Goal: Task Accomplishment & Management: Use online tool/utility

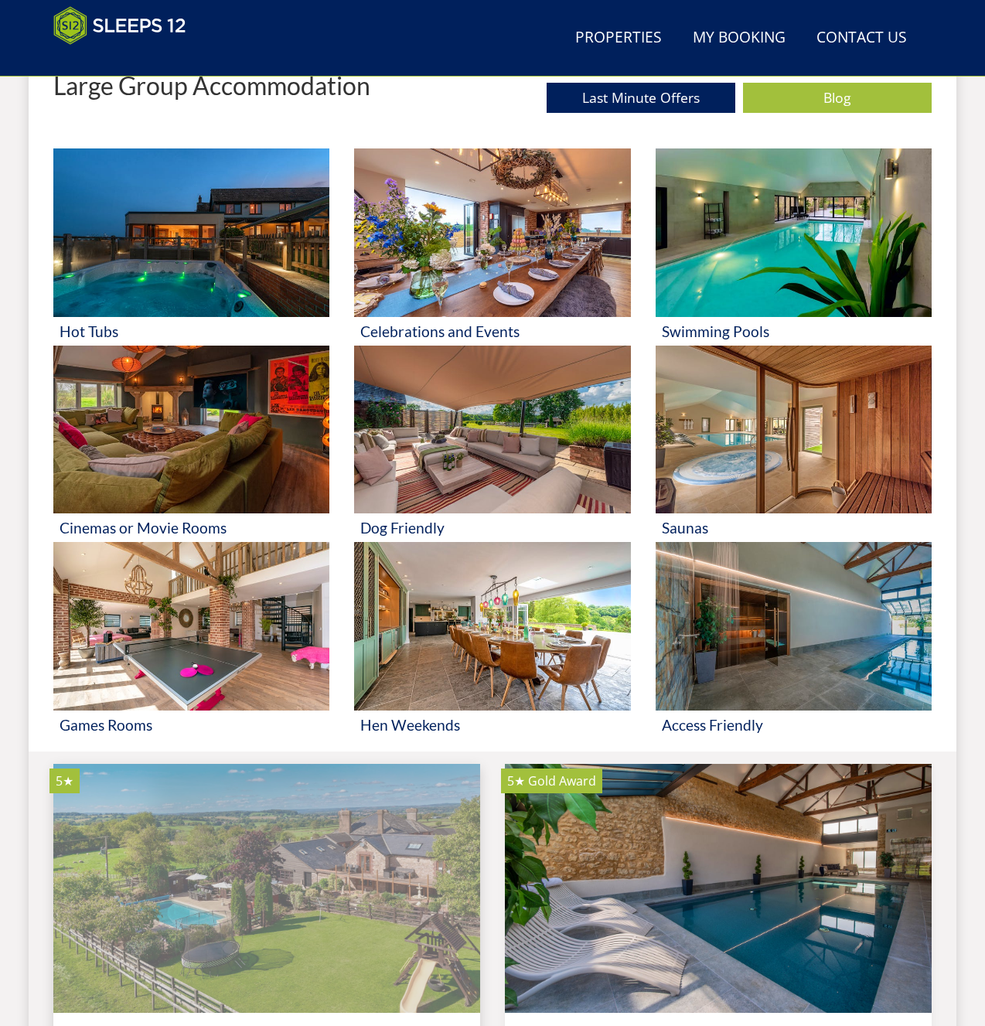
scroll to position [994, 0]
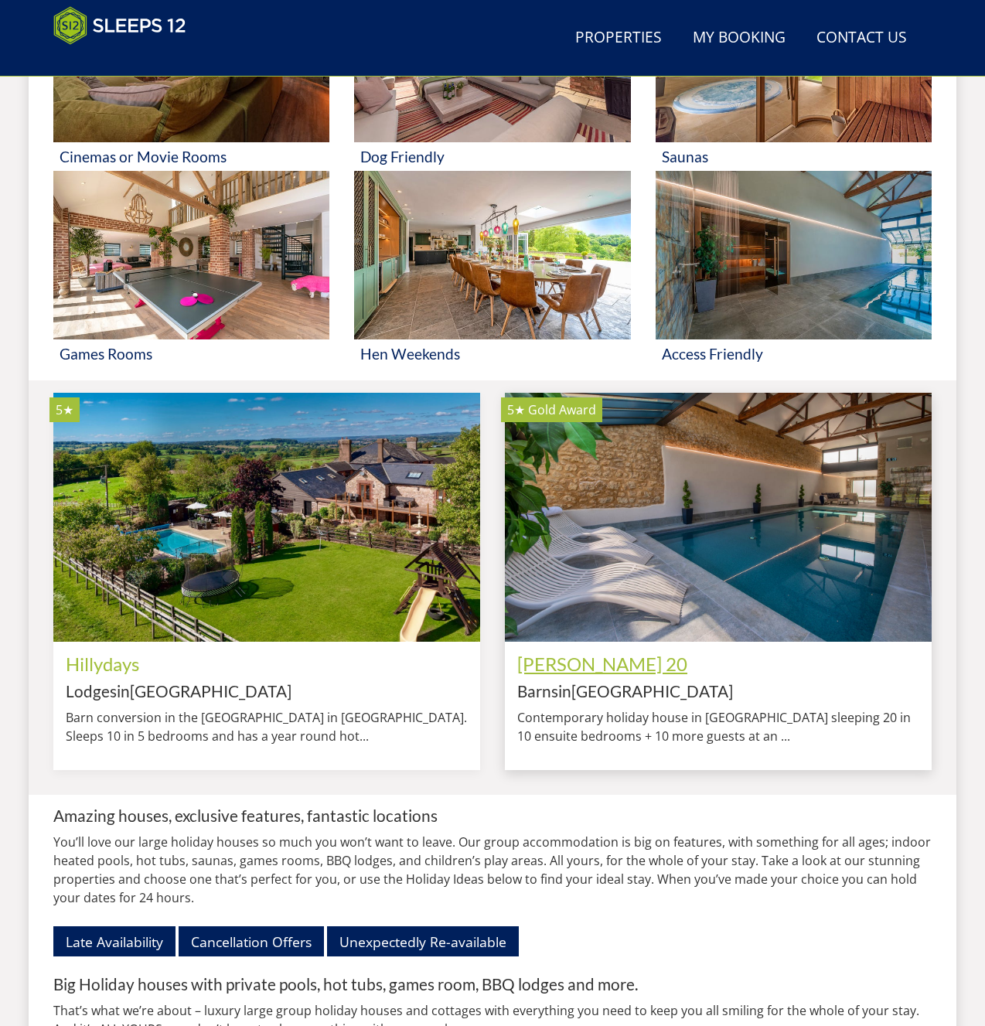
click at [598, 675] on link "[PERSON_NAME] 20" at bounding box center [602, 664] width 170 height 22
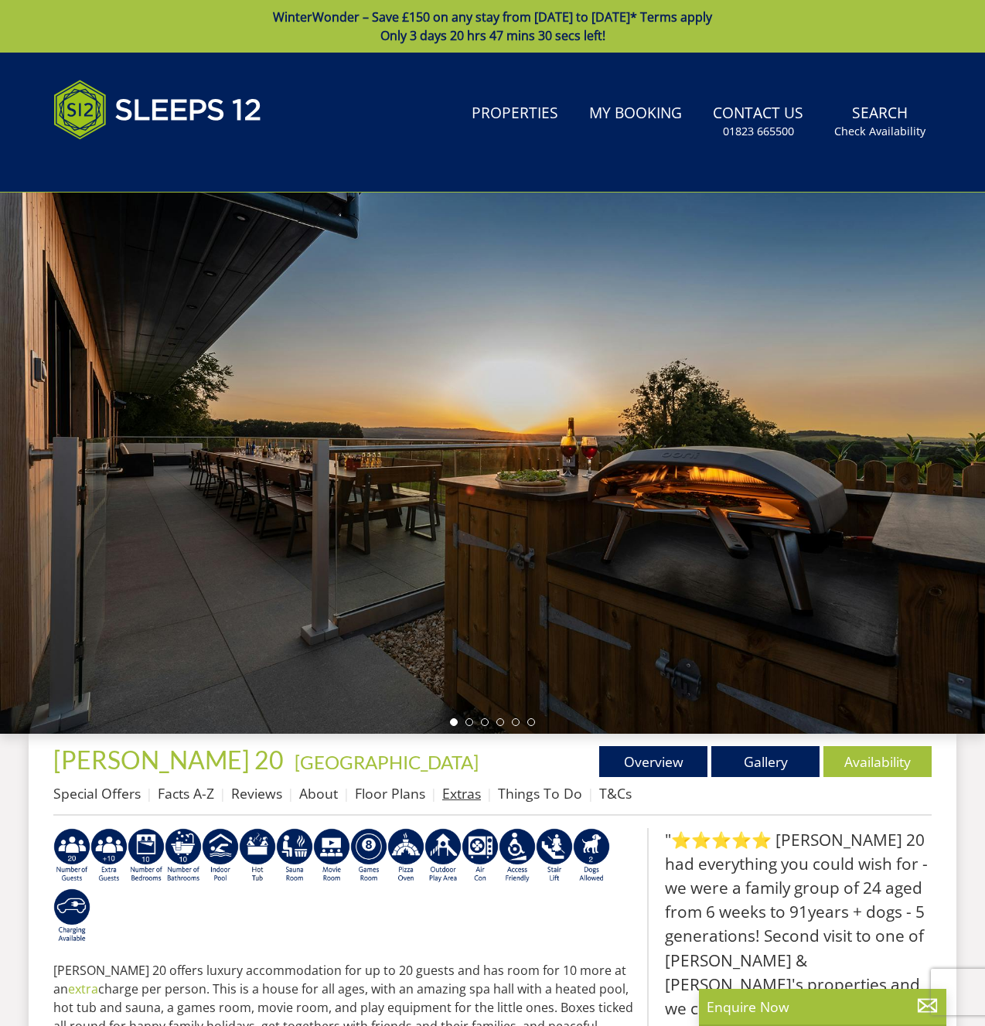
click at [463, 792] on link "Extras" at bounding box center [461, 793] width 39 height 19
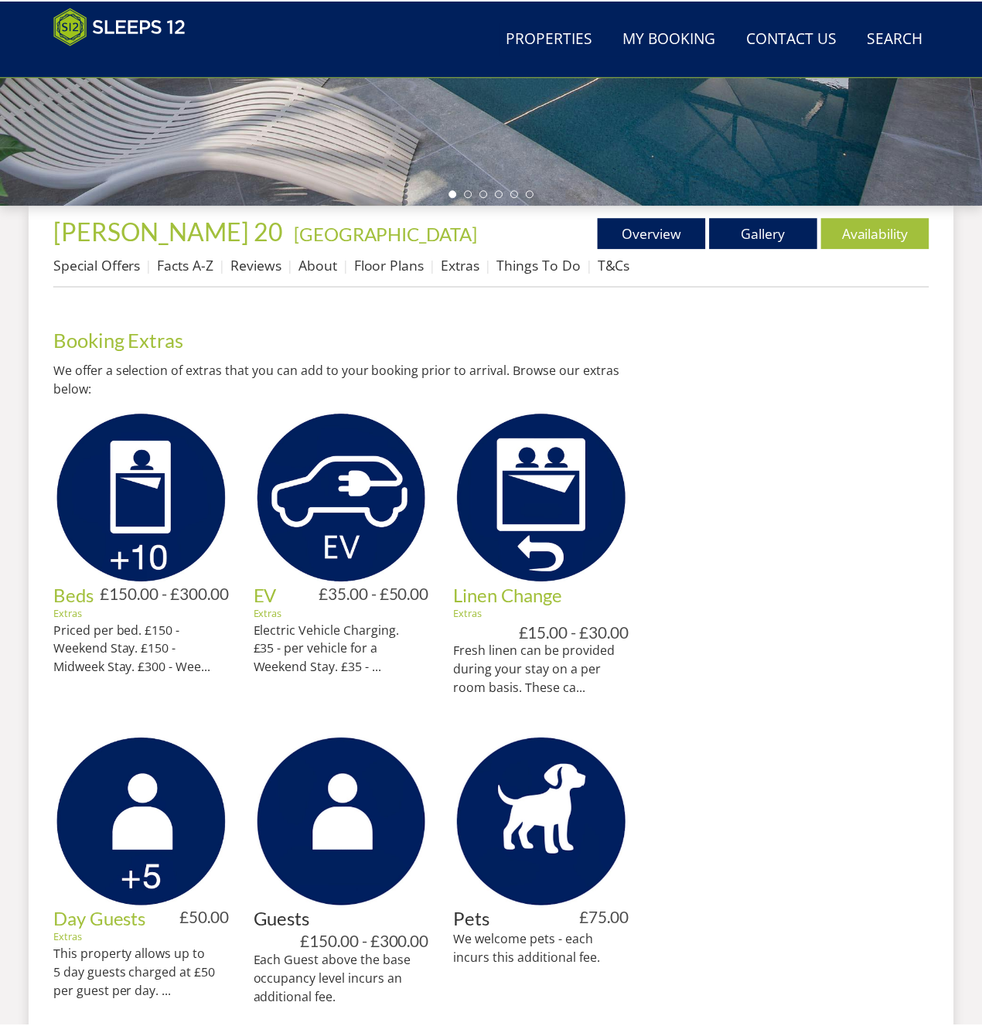
scroll to position [466, 0]
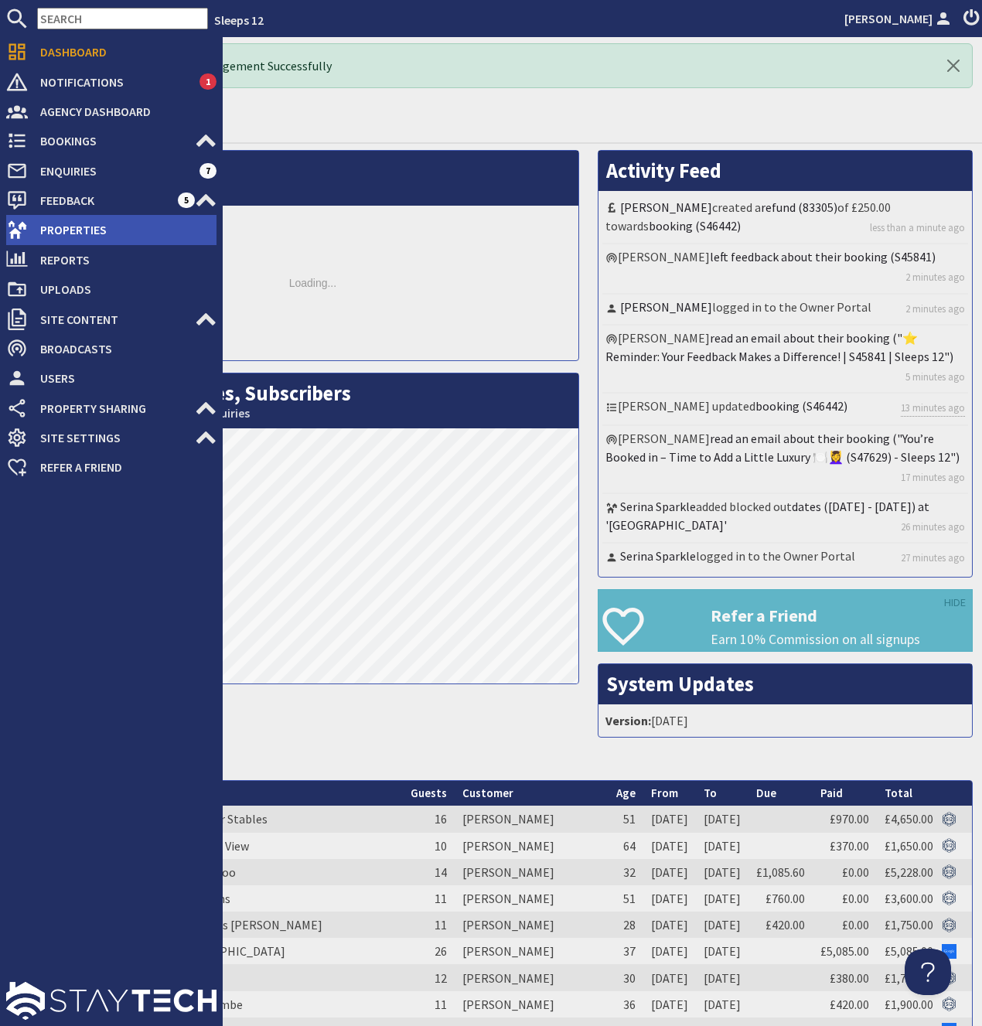
click at [80, 233] on span "Properties" at bounding box center [122, 229] width 189 height 25
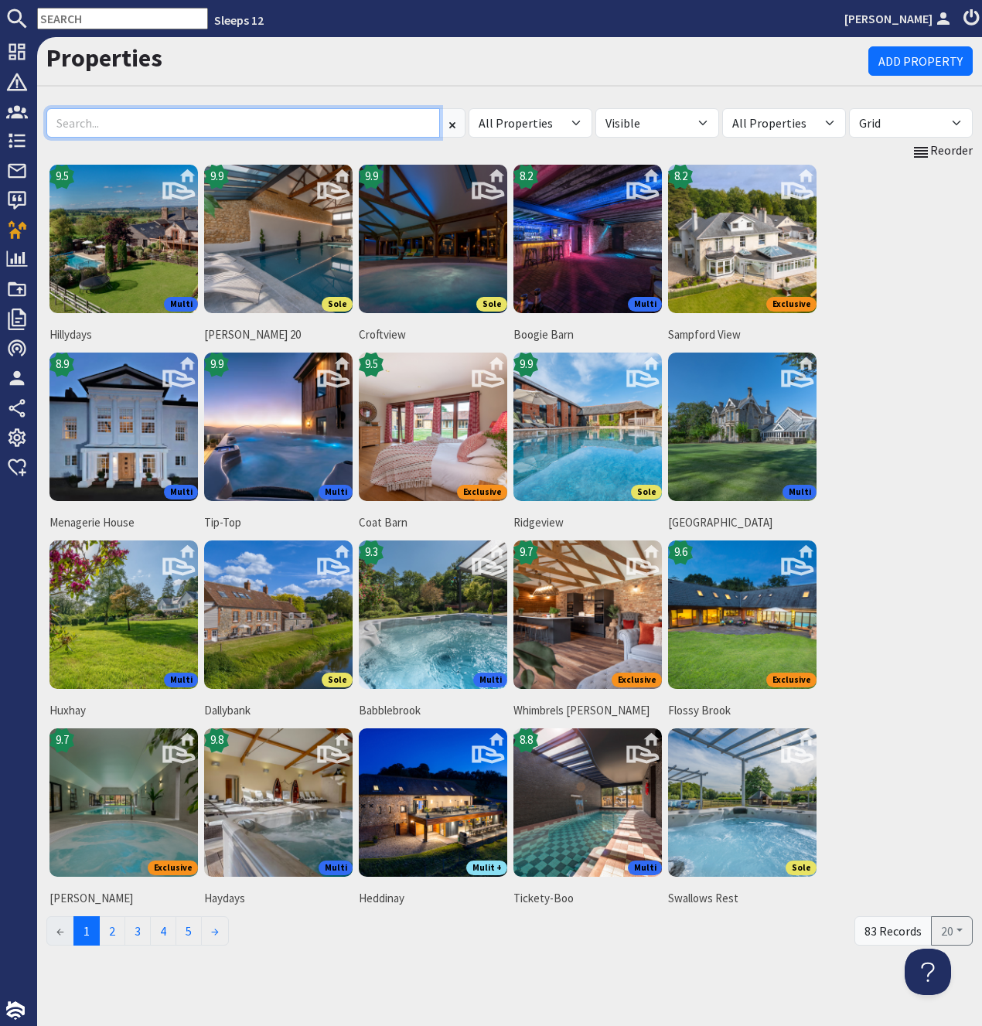
click at [242, 123] on input at bounding box center [243, 122] width 394 height 29
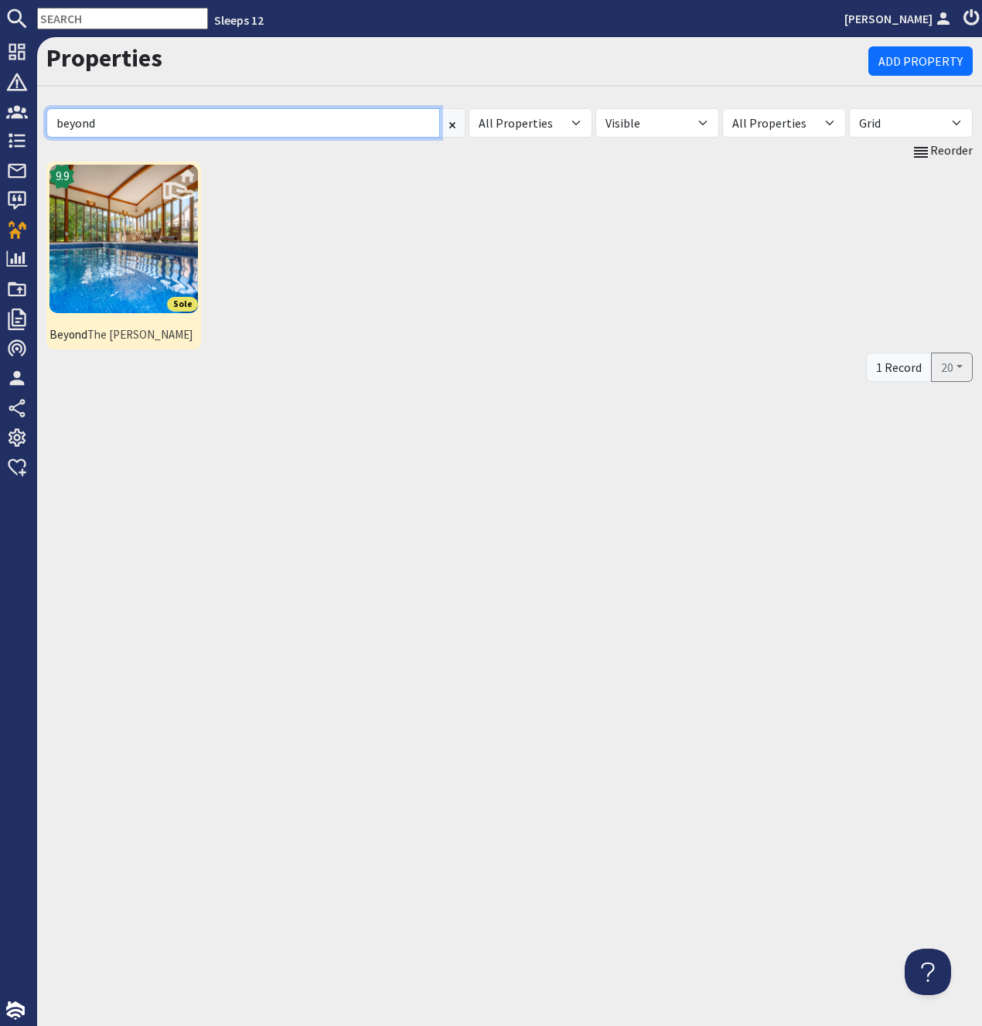
type input "beyond"
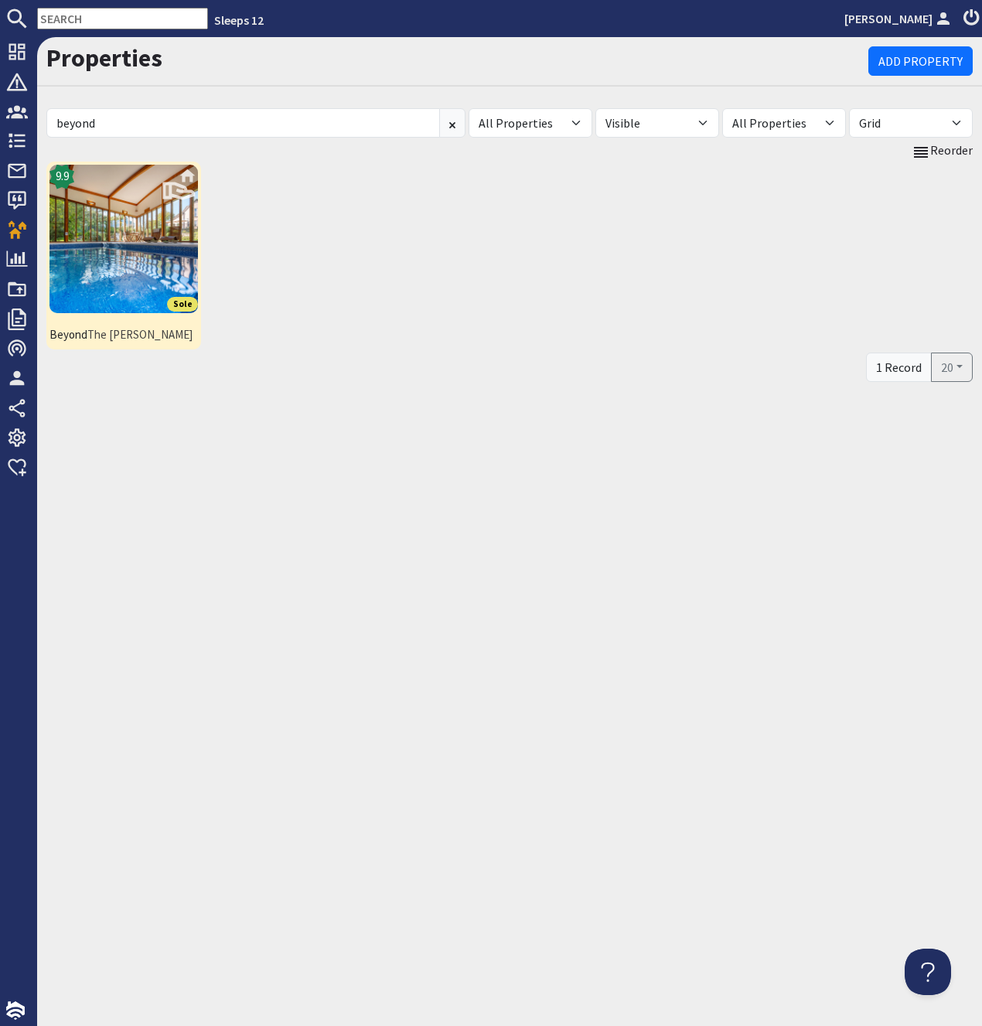
click at [118, 282] on img at bounding box center [123, 239] width 148 height 148
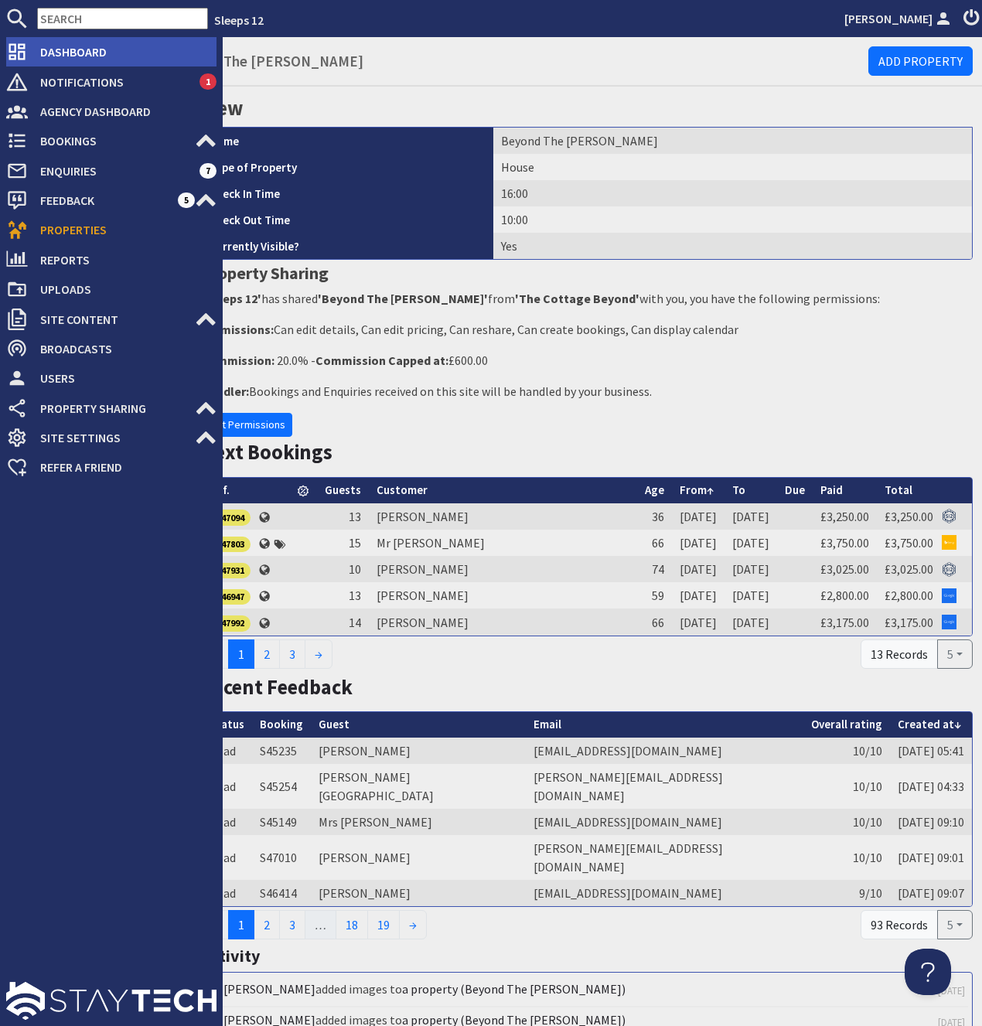
click at [47, 50] on span "Dashboard" at bounding box center [122, 51] width 189 height 25
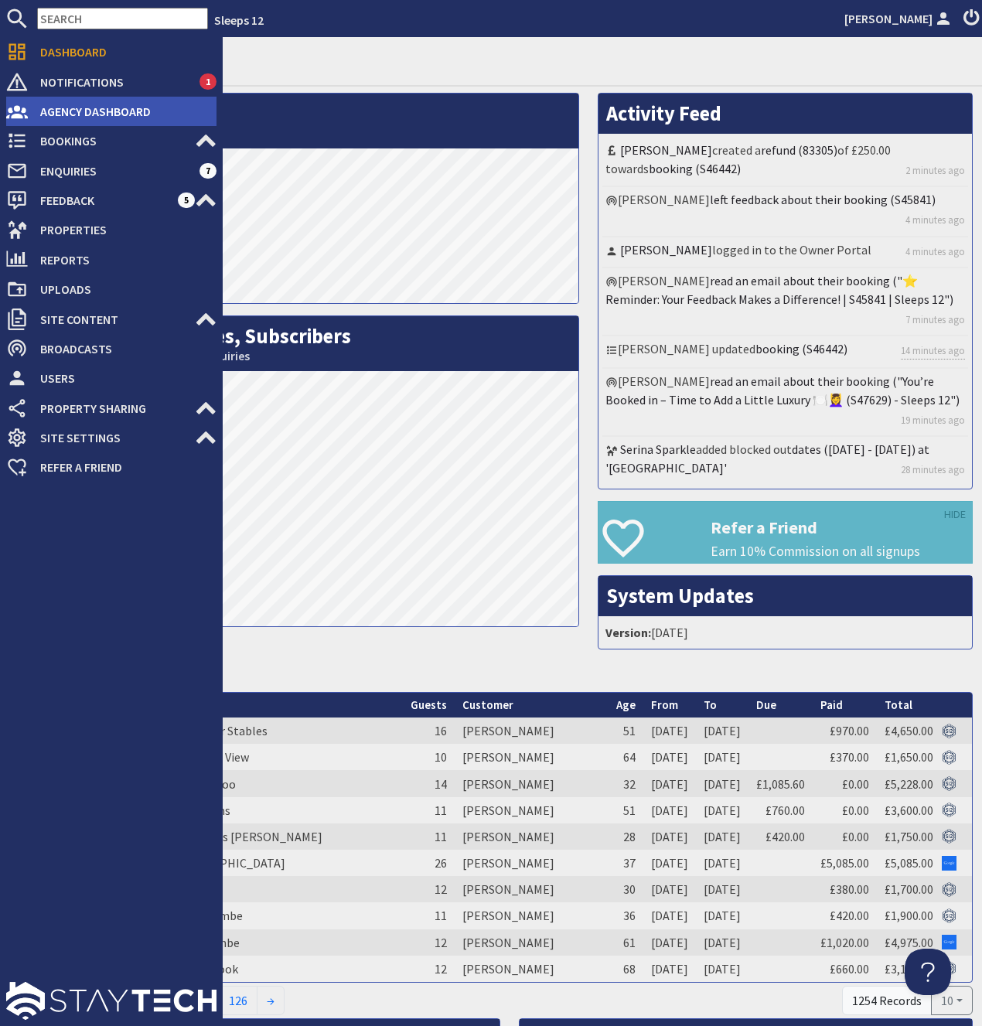
click at [57, 114] on span "Agency Dashboard" at bounding box center [122, 111] width 189 height 25
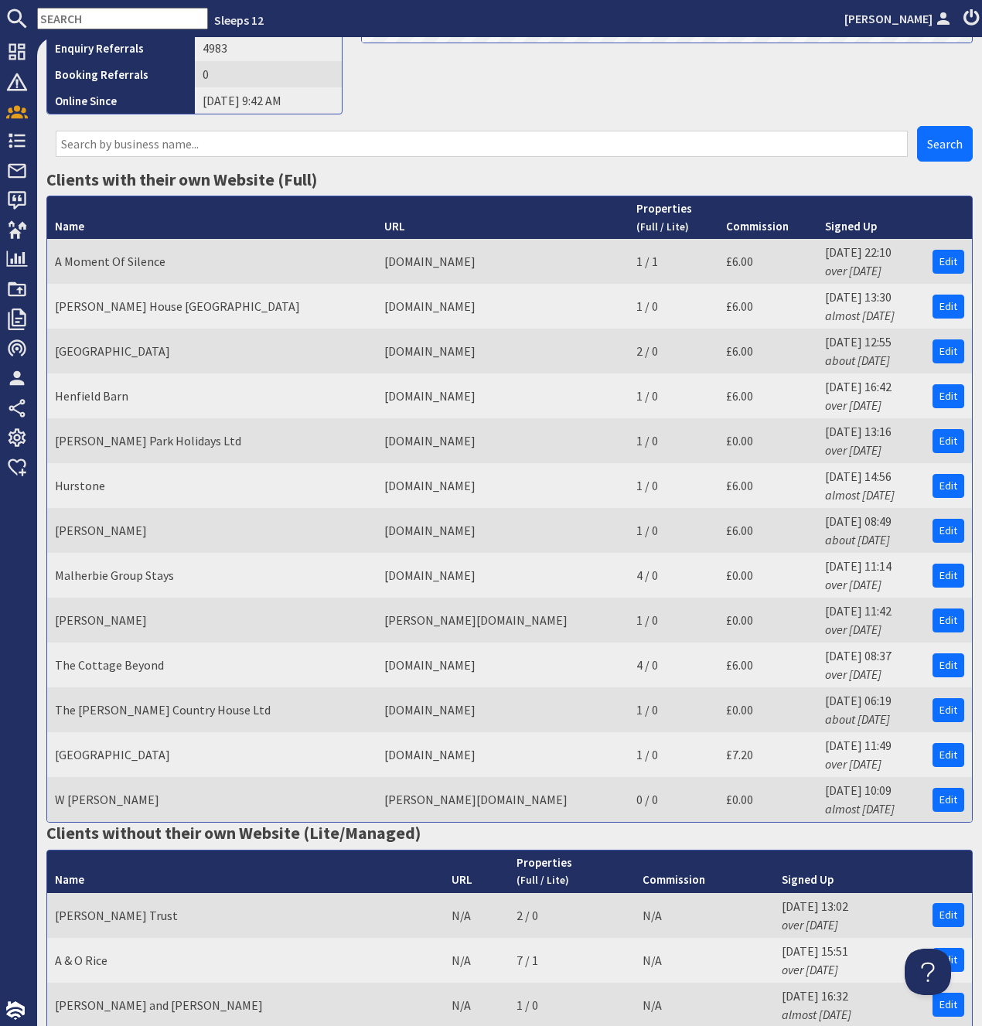
scroll to position [306, 0]
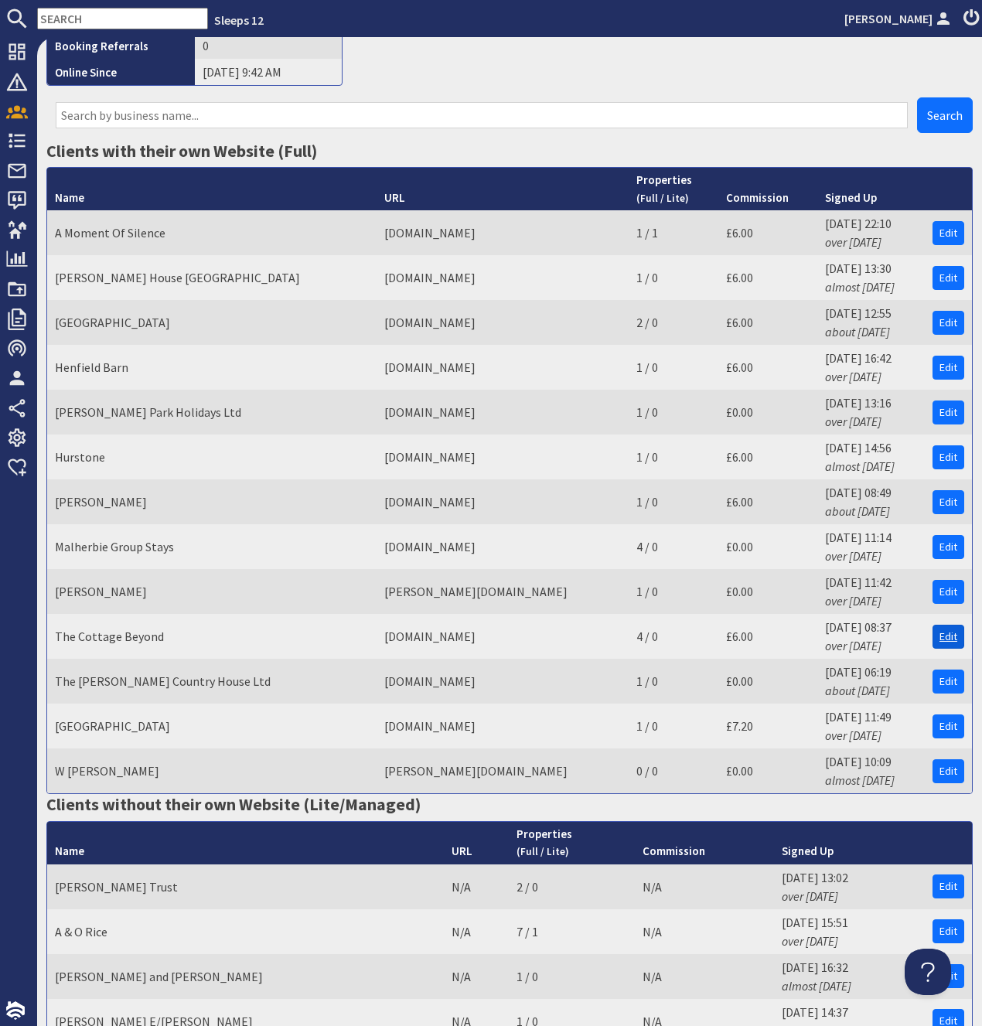
click at [943, 625] on link "Edit" at bounding box center [949, 637] width 32 height 24
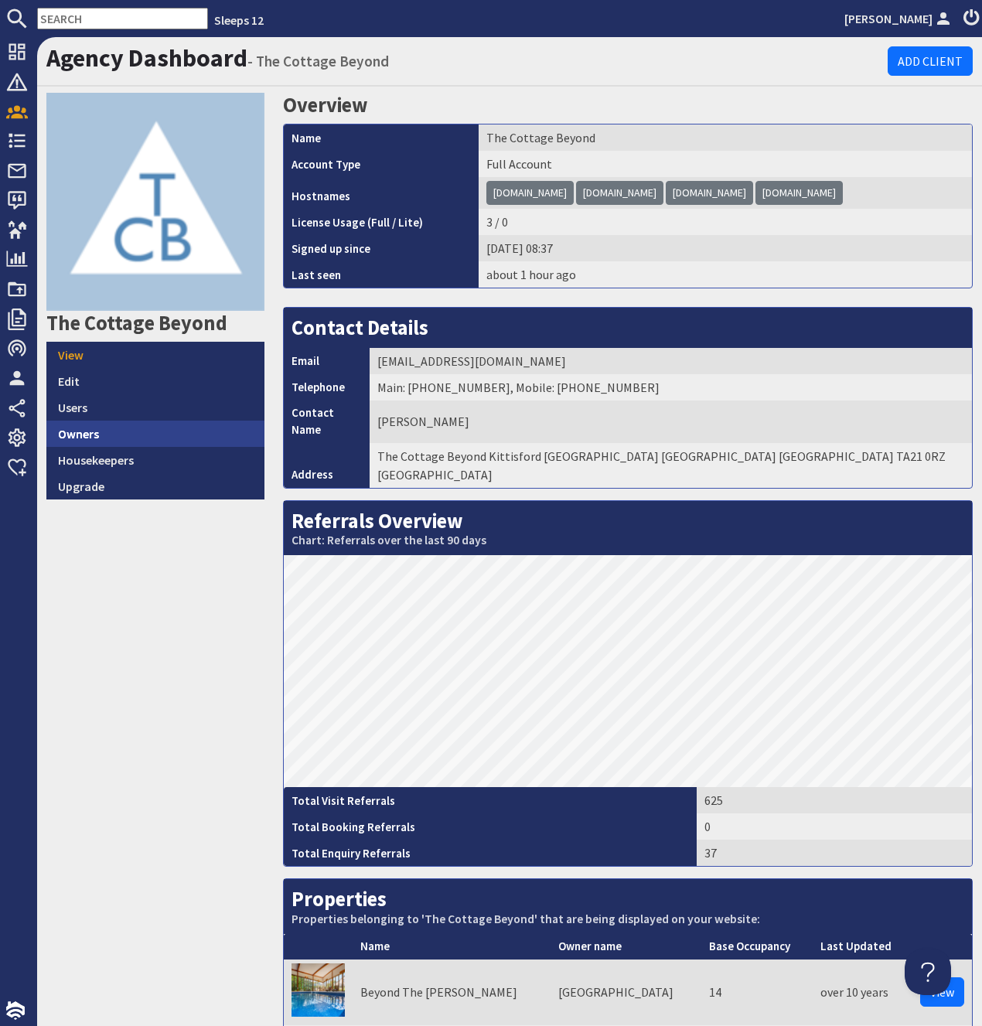
click at [80, 431] on link "Owners" at bounding box center [155, 434] width 218 height 26
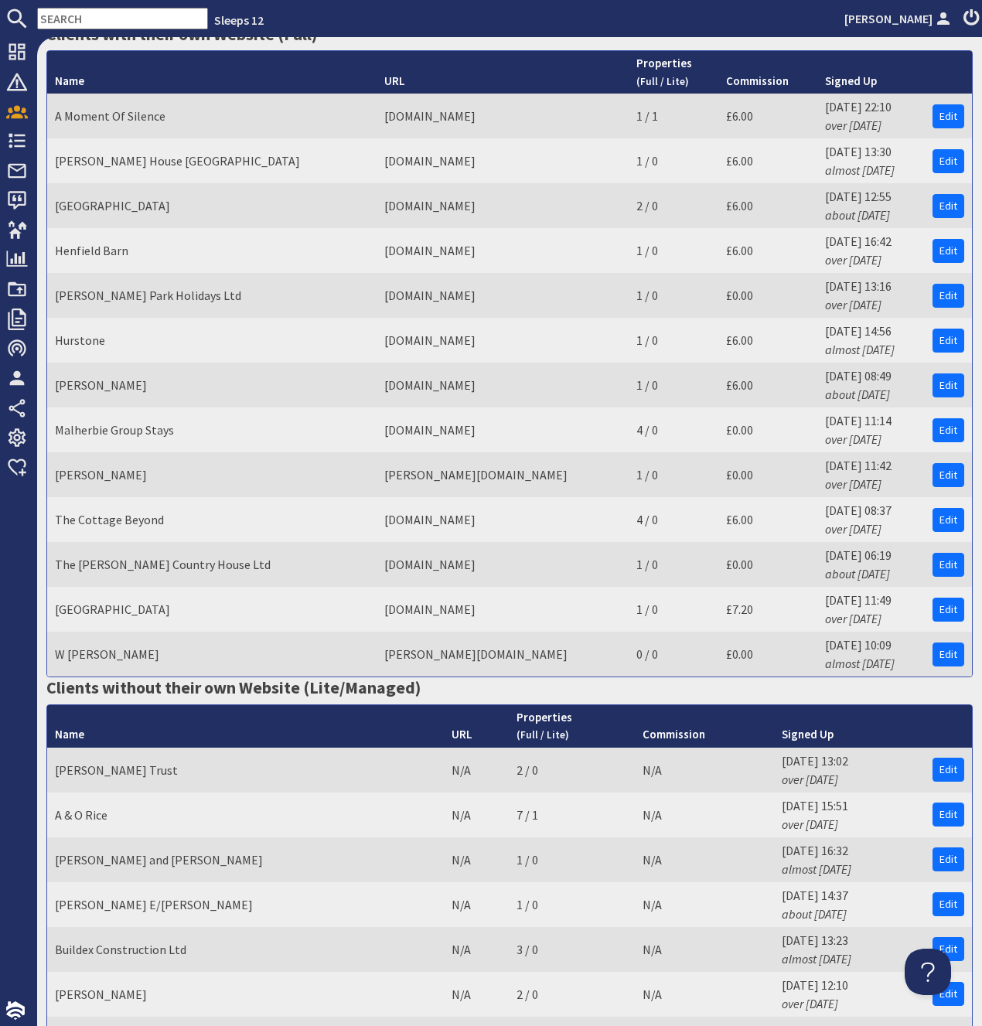
scroll to position [877, 0]
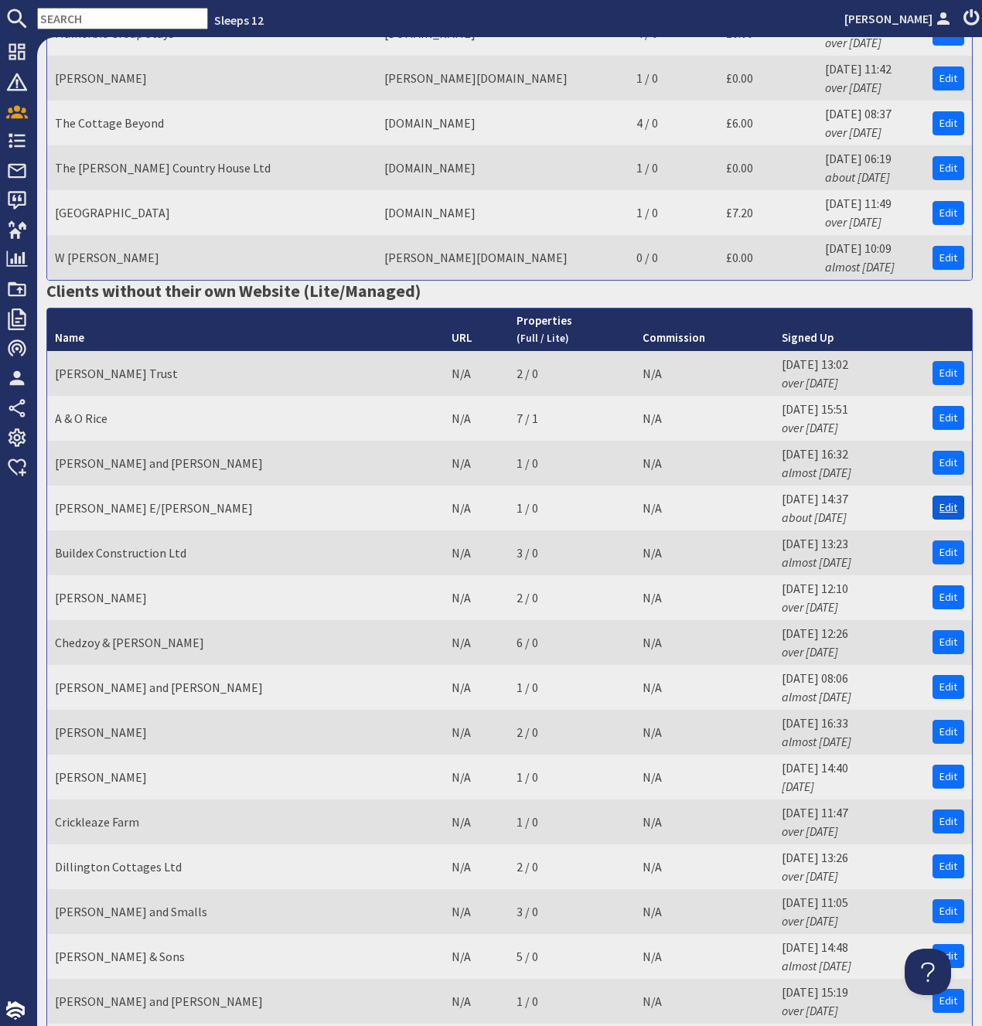
click at [953, 496] on link "Edit" at bounding box center [949, 508] width 32 height 24
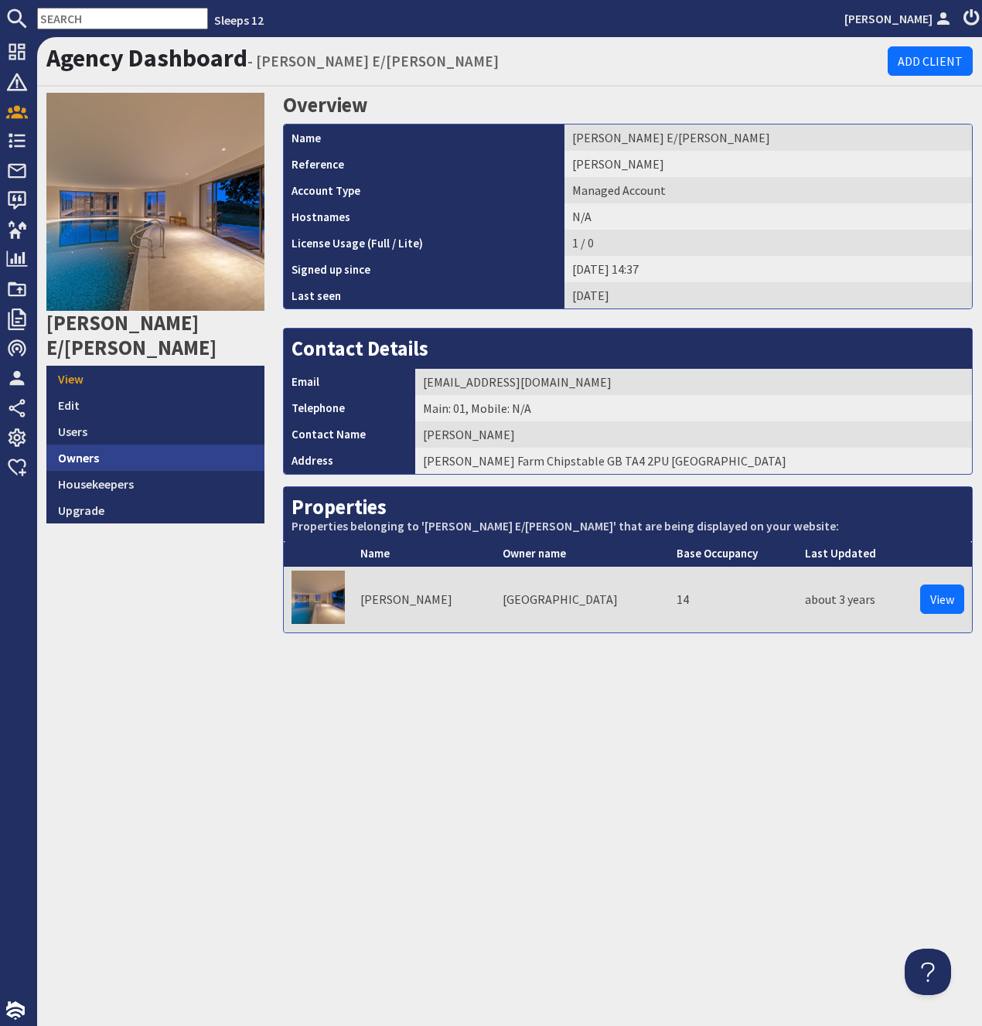
click at [92, 445] on link "Owners" at bounding box center [155, 458] width 218 height 26
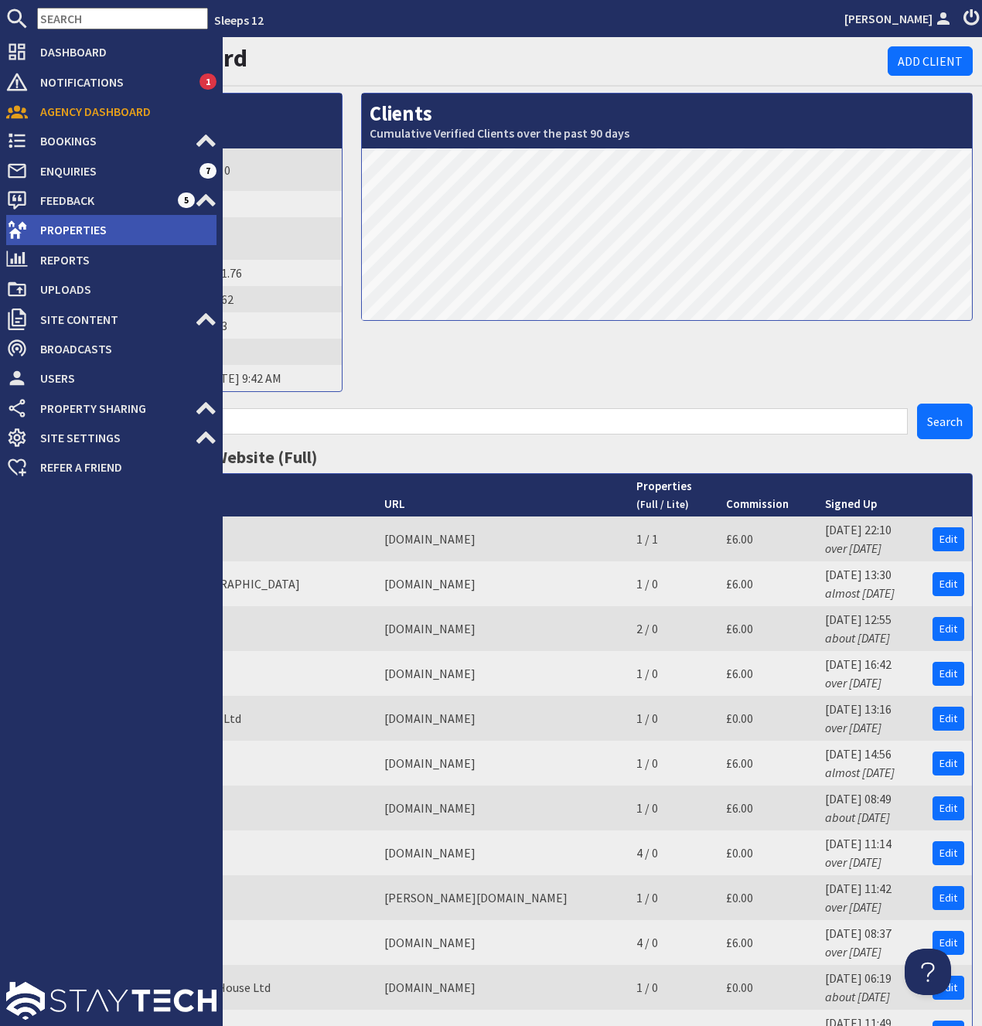
click at [67, 230] on span "Properties" at bounding box center [122, 229] width 189 height 25
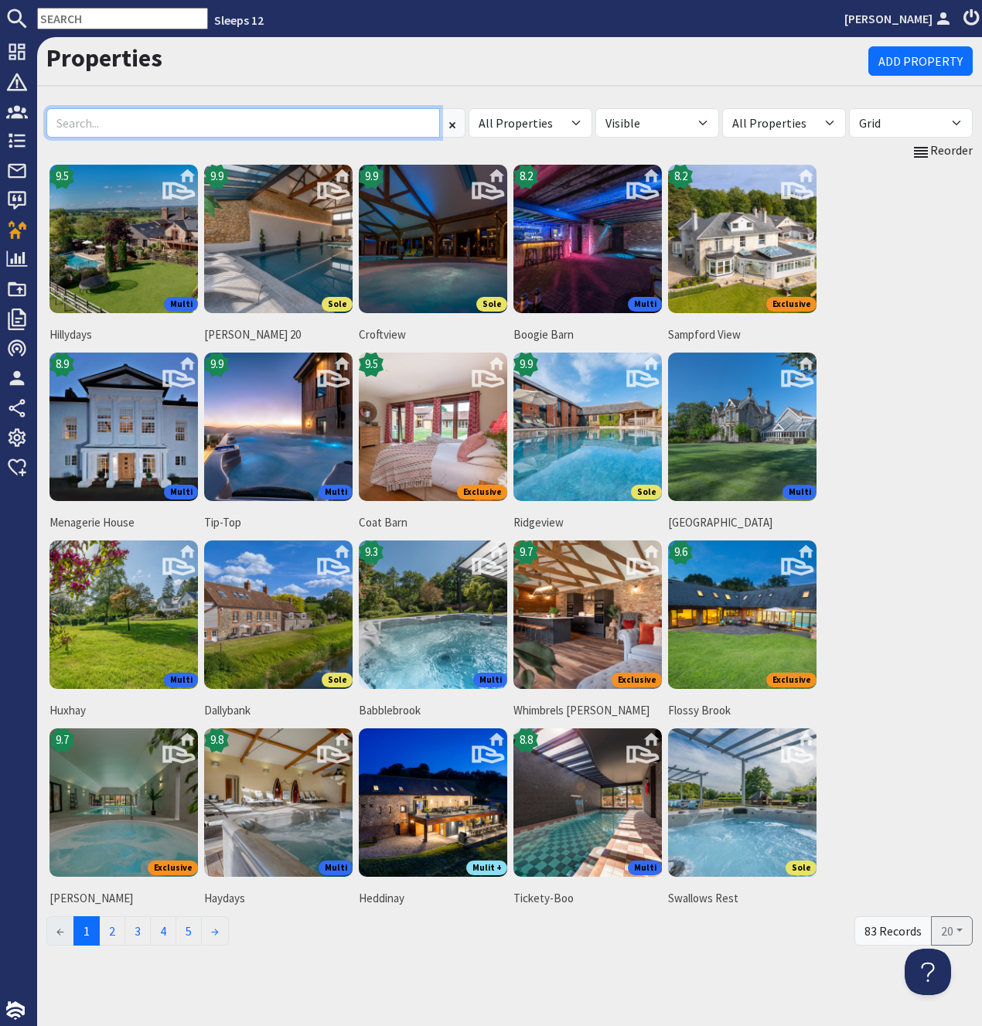
click at [230, 128] on input at bounding box center [243, 122] width 394 height 29
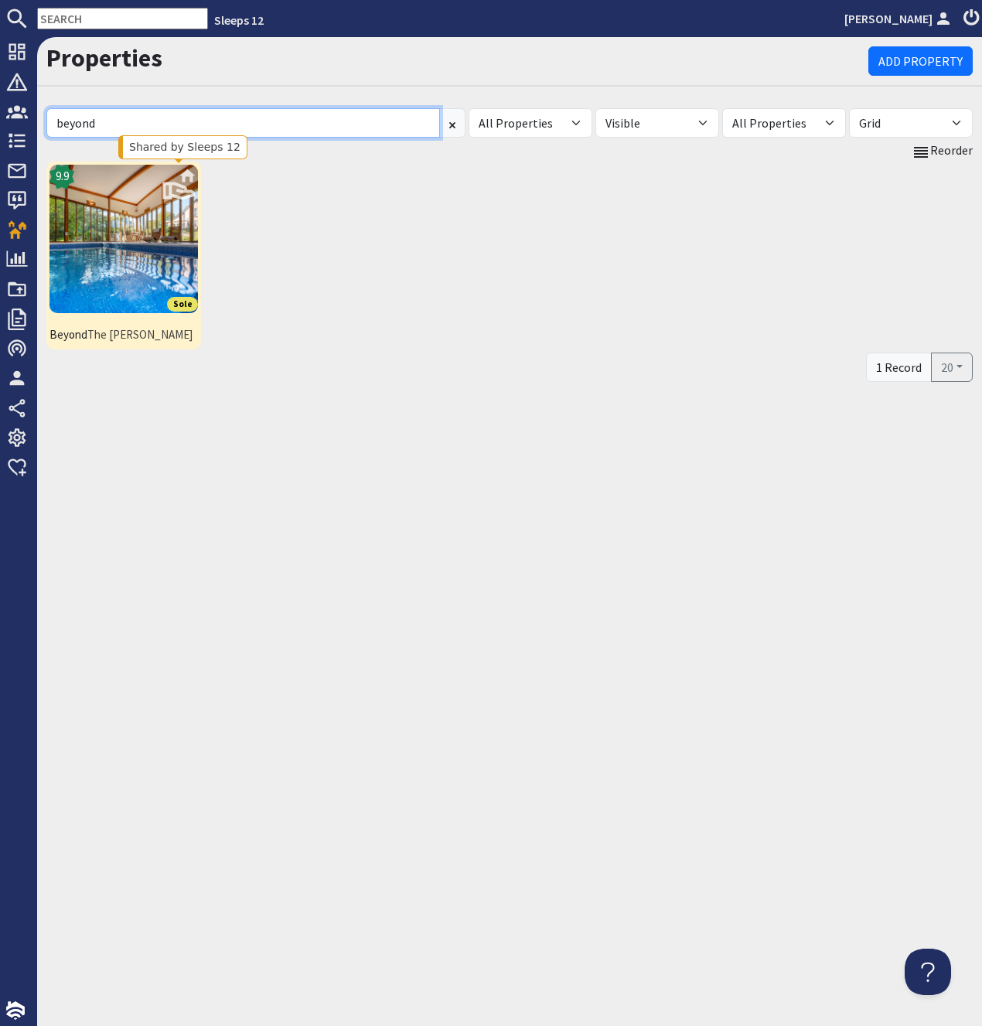
type input "beyond"
click at [178, 193] on icon at bounding box center [179, 183] width 37 height 37
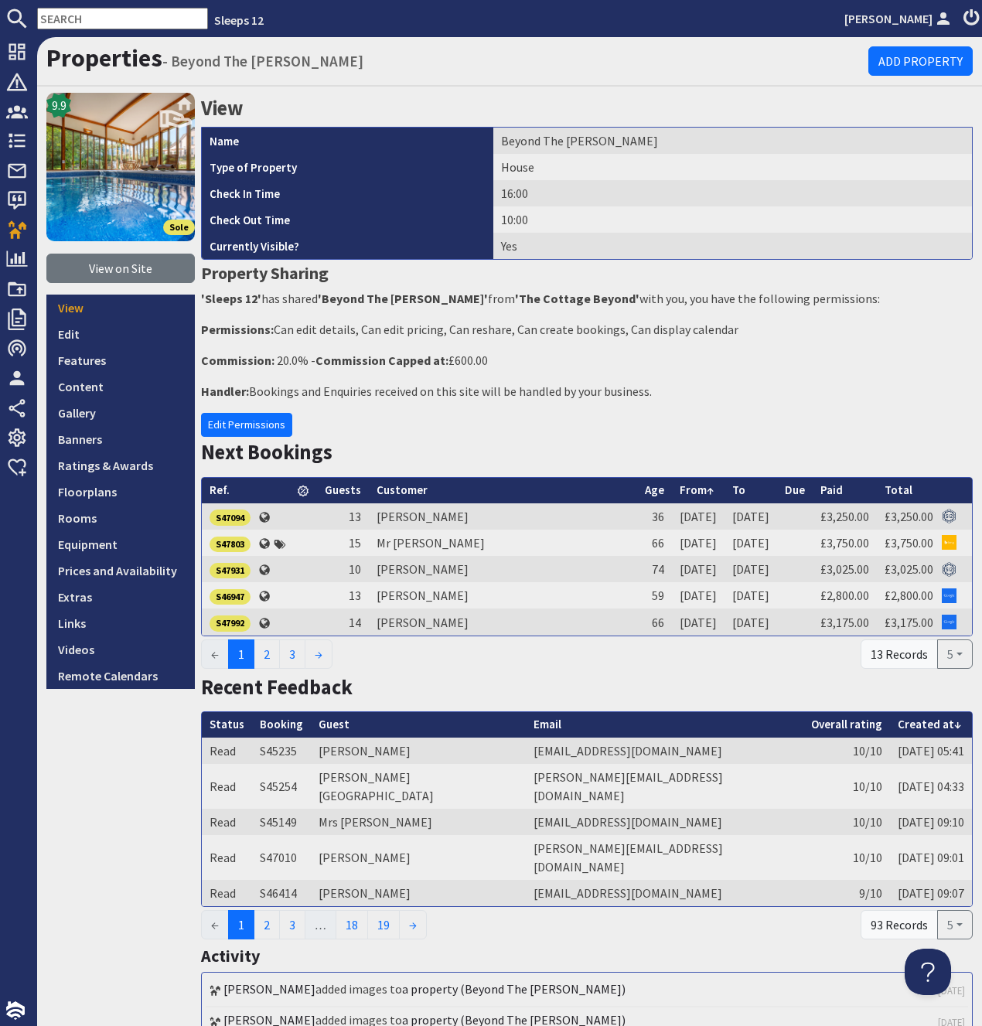
drag, startPoint x: 201, startPoint y: 295, endPoint x: 862, endPoint y: 311, distance: 661.3
click at [862, 311] on div "View Name Beyond The Woods Type of Property House Check In Time 16:00 Check Out…" at bounding box center [587, 854] width 772 height 1522
click at [513, 316] on div "View Name Beyond The Woods Type of Property House Check In Time 16:00 Check Out…" at bounding box center [587, 854] width 772 height 1522
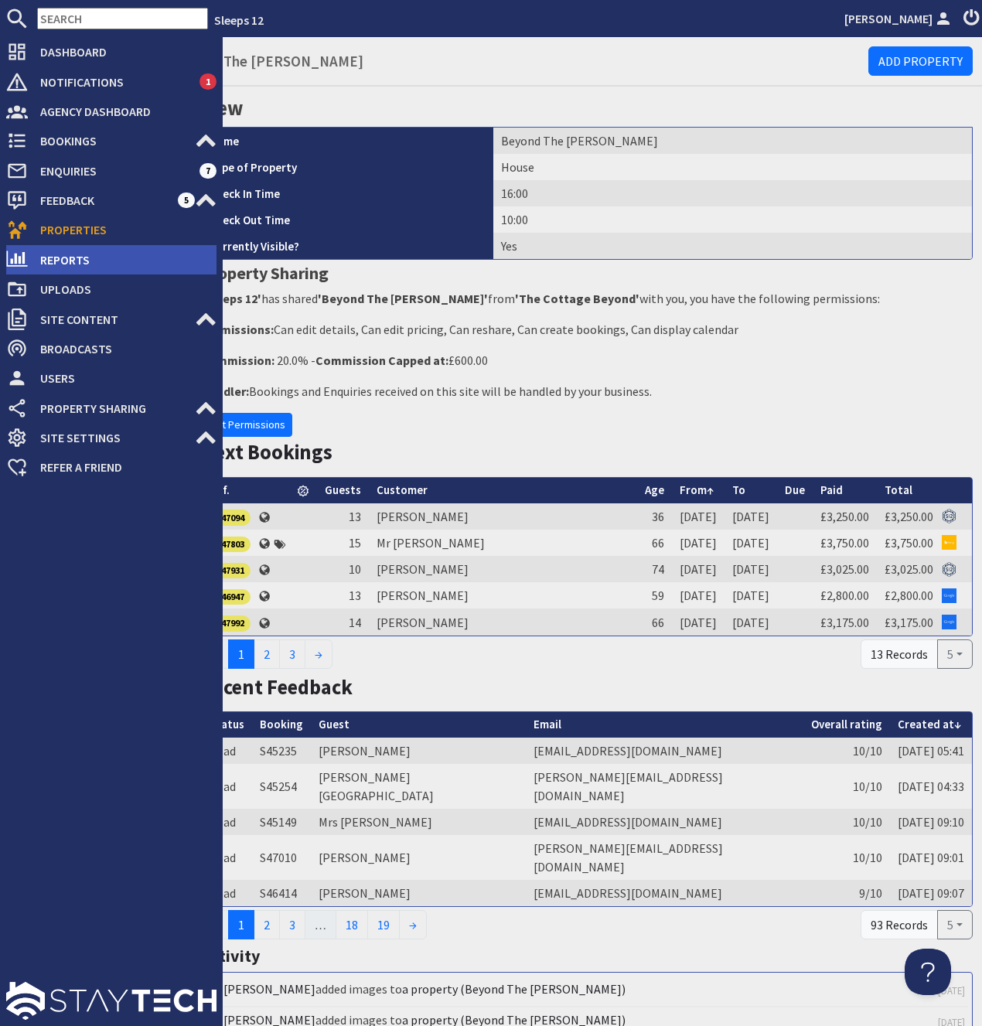
click at [63, 254] on span "Reports" at bounding box center [122, 259] width 189 height 25
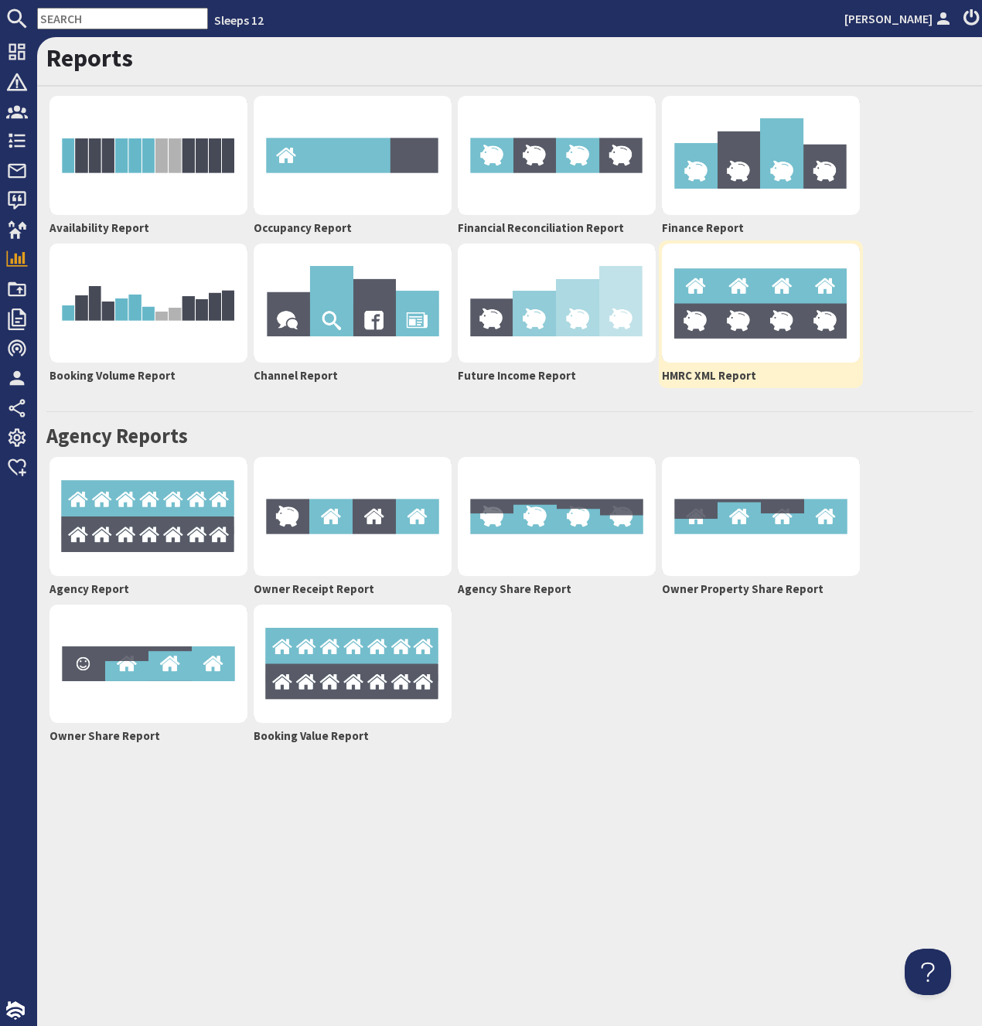
click at [738, 319] on img at bounding box center [761, 303] width 198 height 119
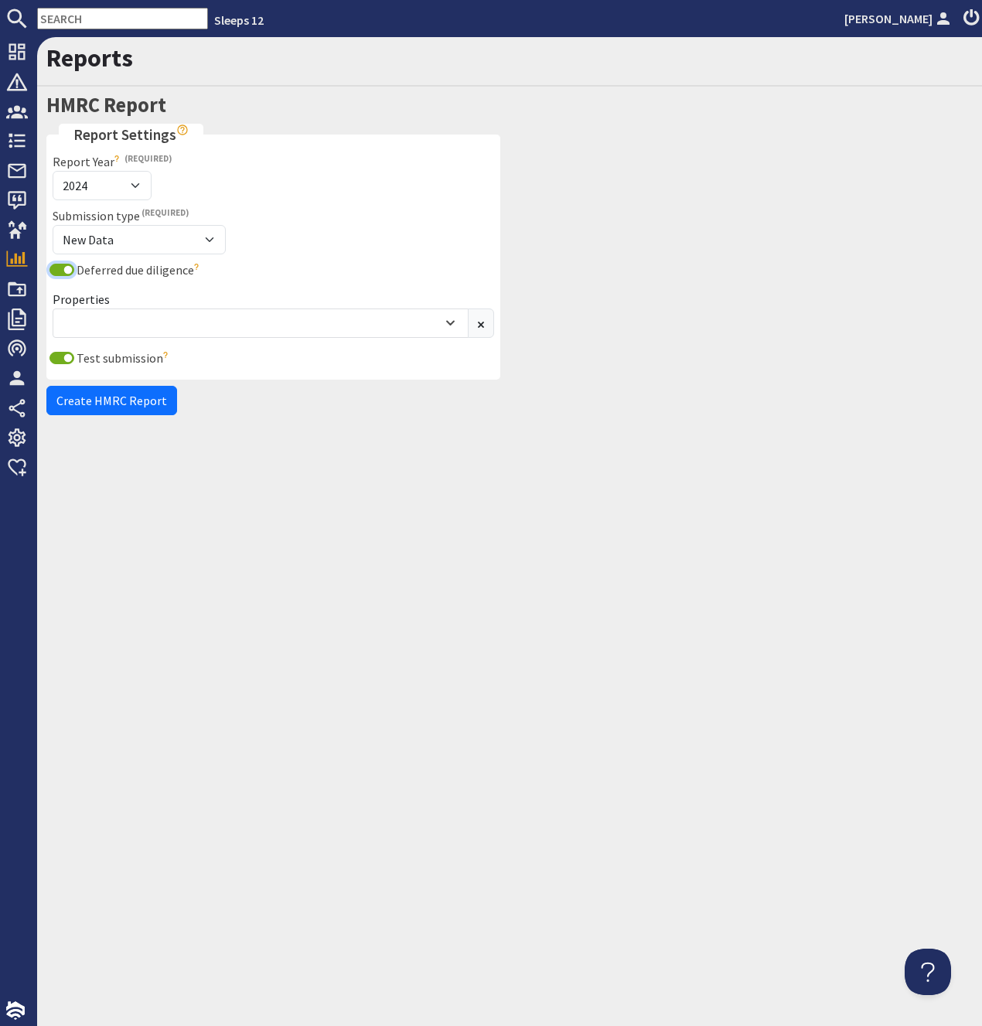
click at [68, 274] on input "Deferred due diligence" at bounding box center [61, 270] width 25 height 12
checkbox input "false"
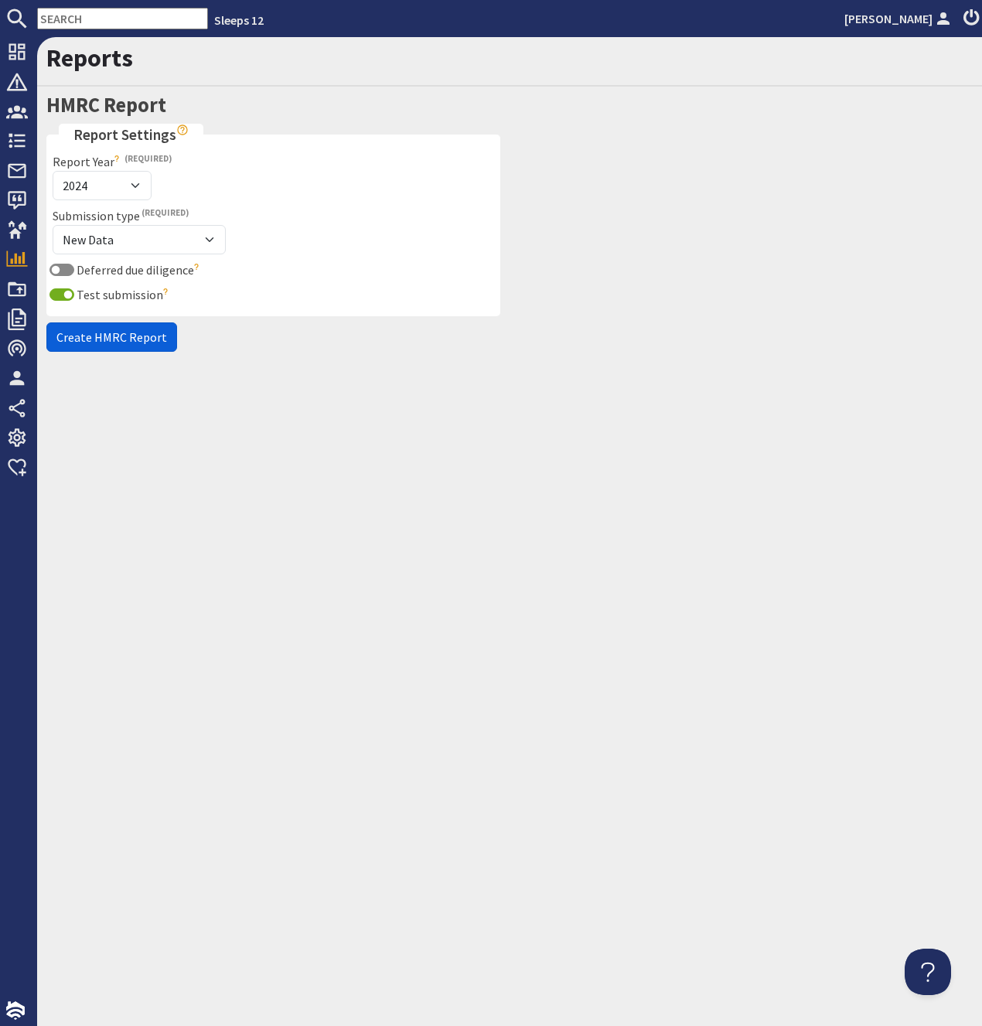
click at [97, 341] on span "Create HMRC Report" at bounding box center [111, 336] width 111 height 15
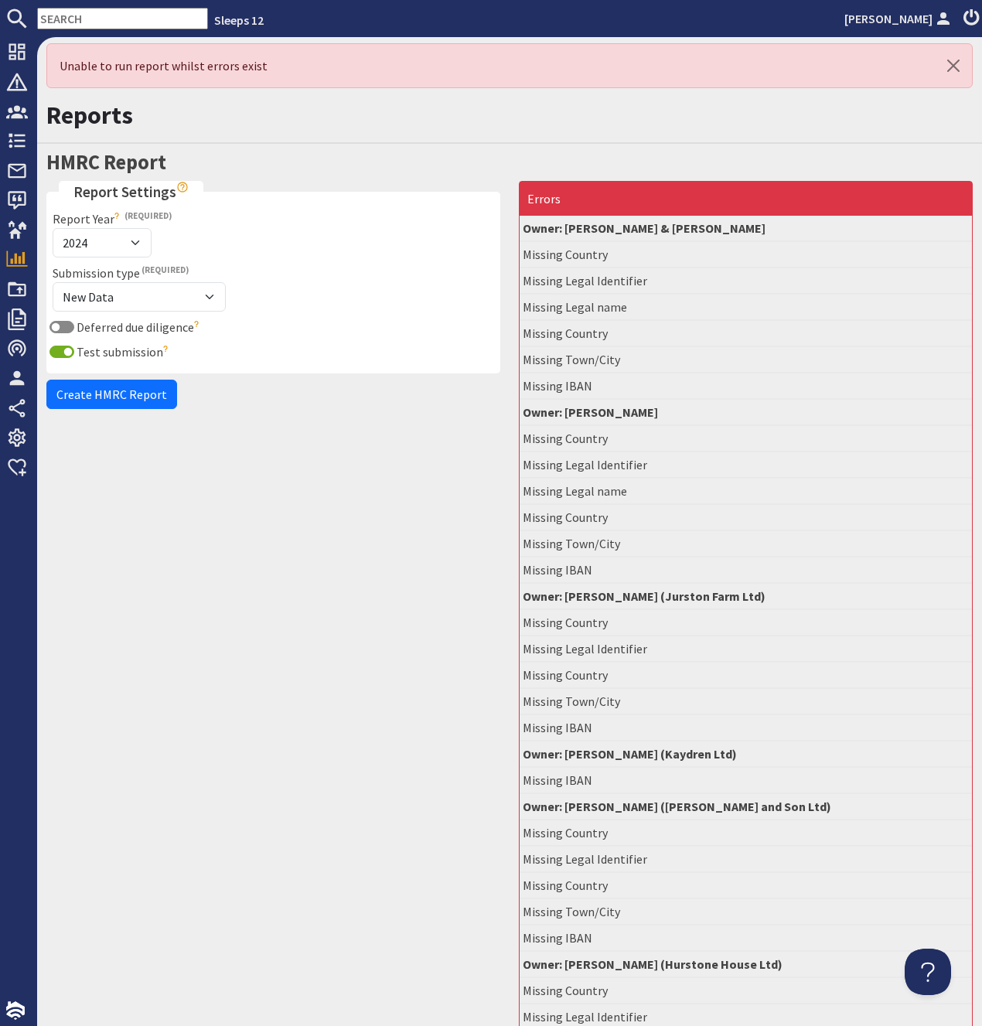
click at [199, 103] on h1 "Reports" at bounding box center [509, 115] width 926 height 29
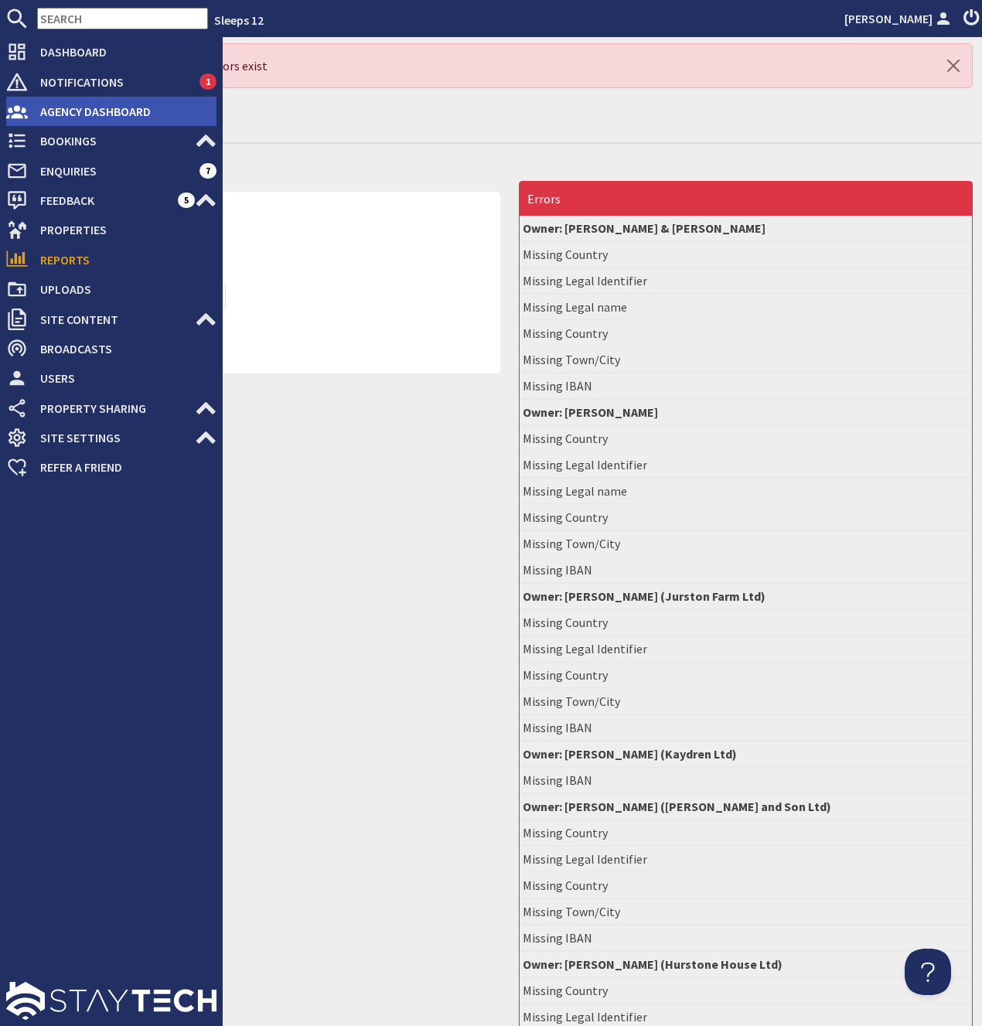
click at [62, 115] on span "Agency Dashboard" at bounding box center [122, 111] width 189 height 25
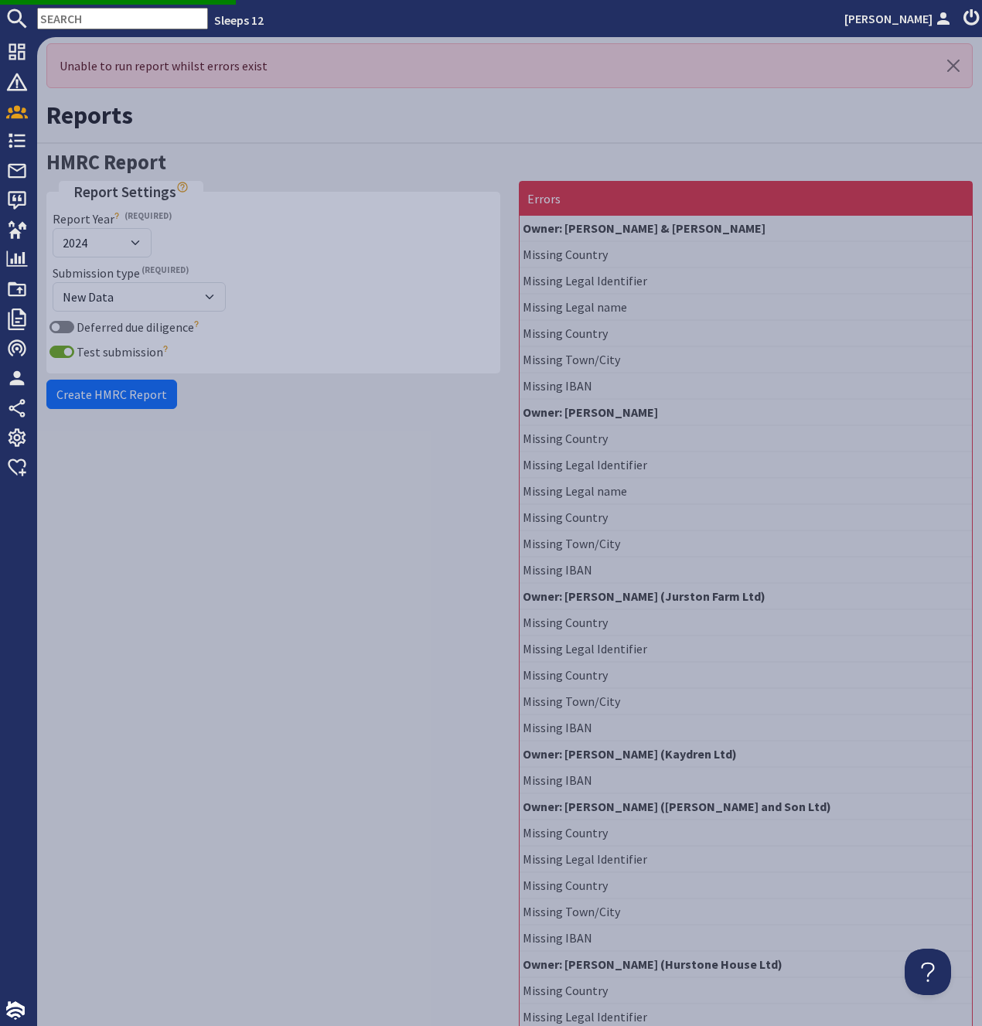
drag, startPoint x: 366, startPoint y: 108, endPoint x: 294, endPoint y: 40, distance: 99.0
click at [364, 107] on h1 "Reports" at bounding box center [509, 115] width 926 height 29
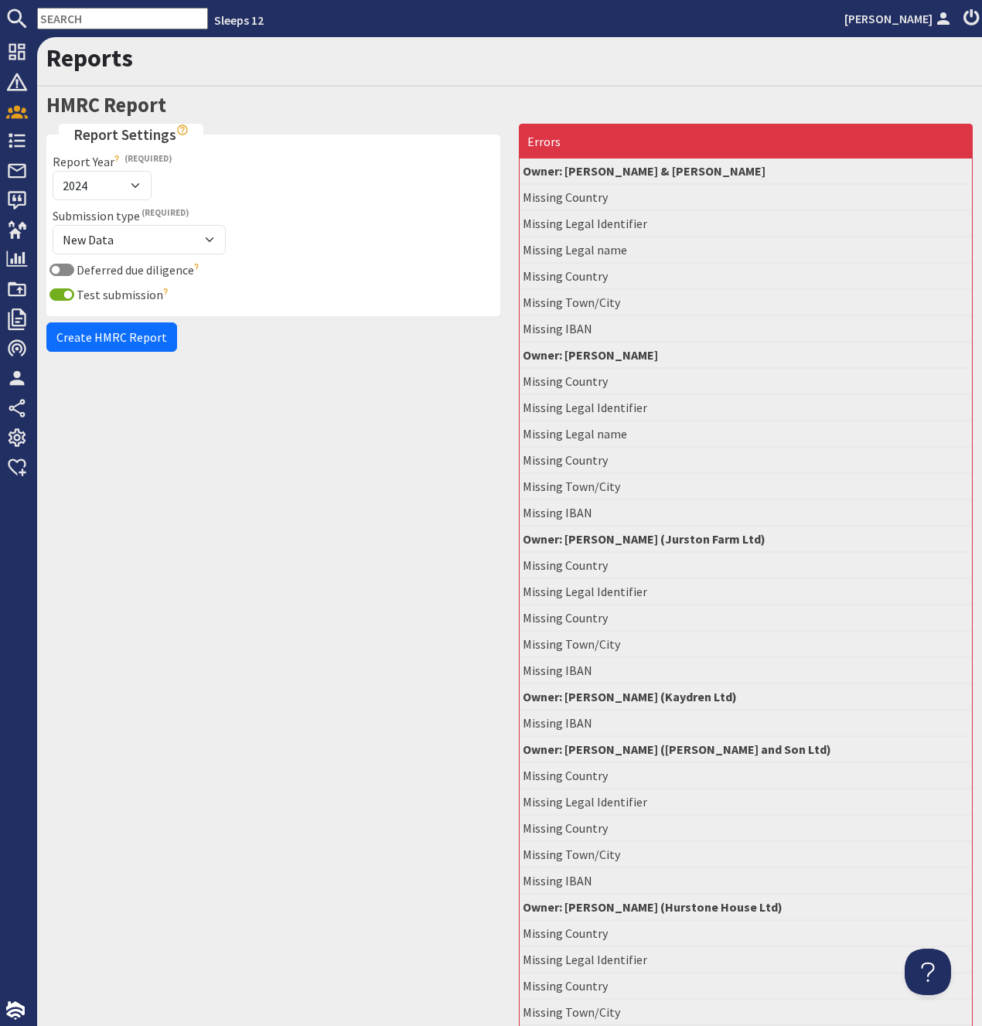
drag, startPoint x: 592, startPoint y: 130, endPoint x: 582, endPoint y: 129, distance: 10.9
click at [582, 129] on div "Errors" at bounding box center [746, 141] width 452 height 34
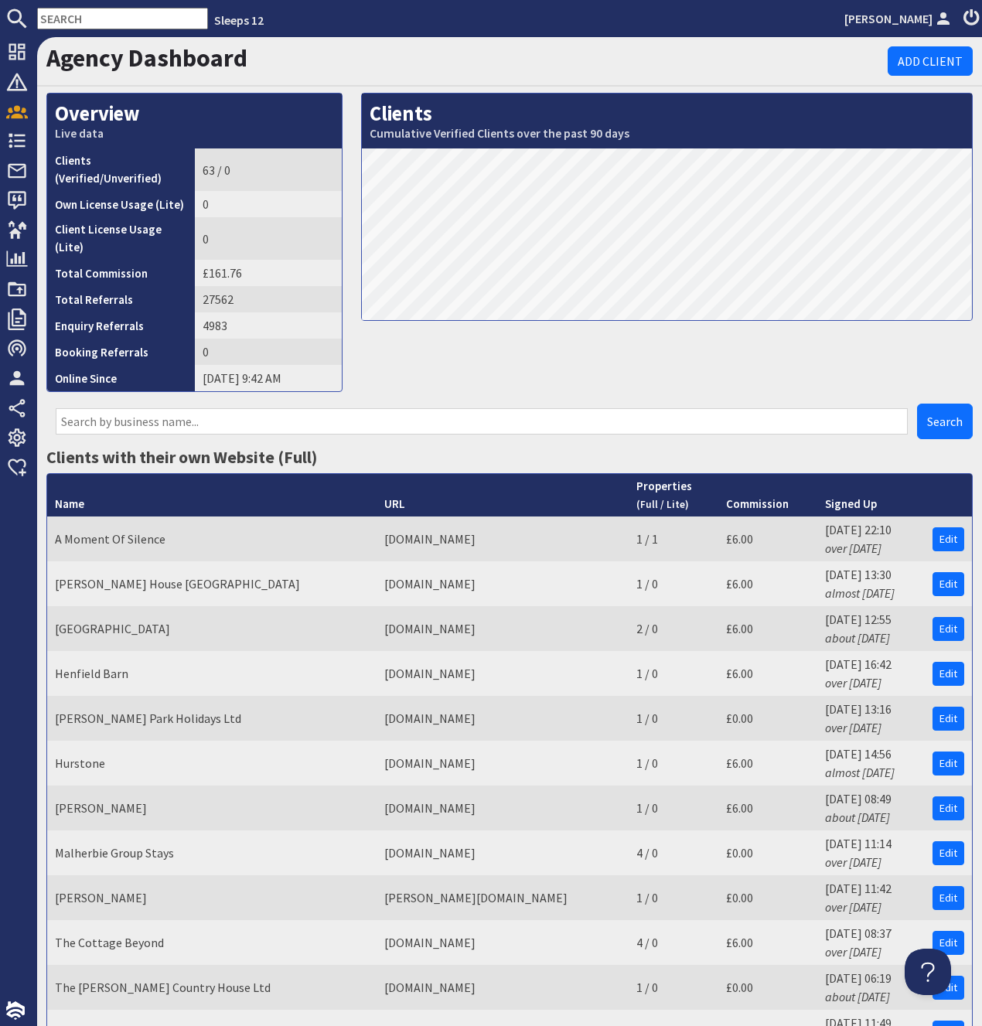
click at [439, 346] on div "Clients Cumulative Verified Clients over the past 90 days" at bounding box center [667, 248] width 630 height 311
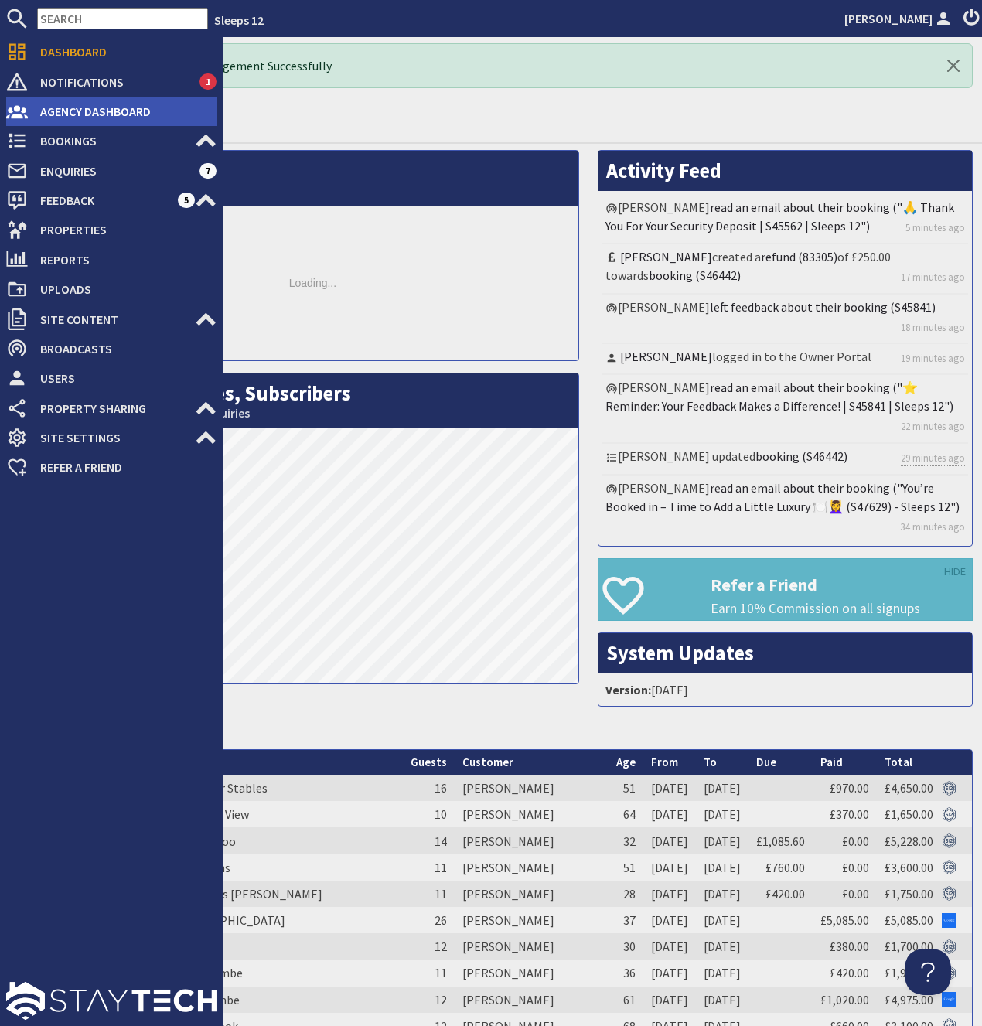
click at [74, 107] on span "Agency Dashboard" at bounding box center [122, 111] width 189 height 25
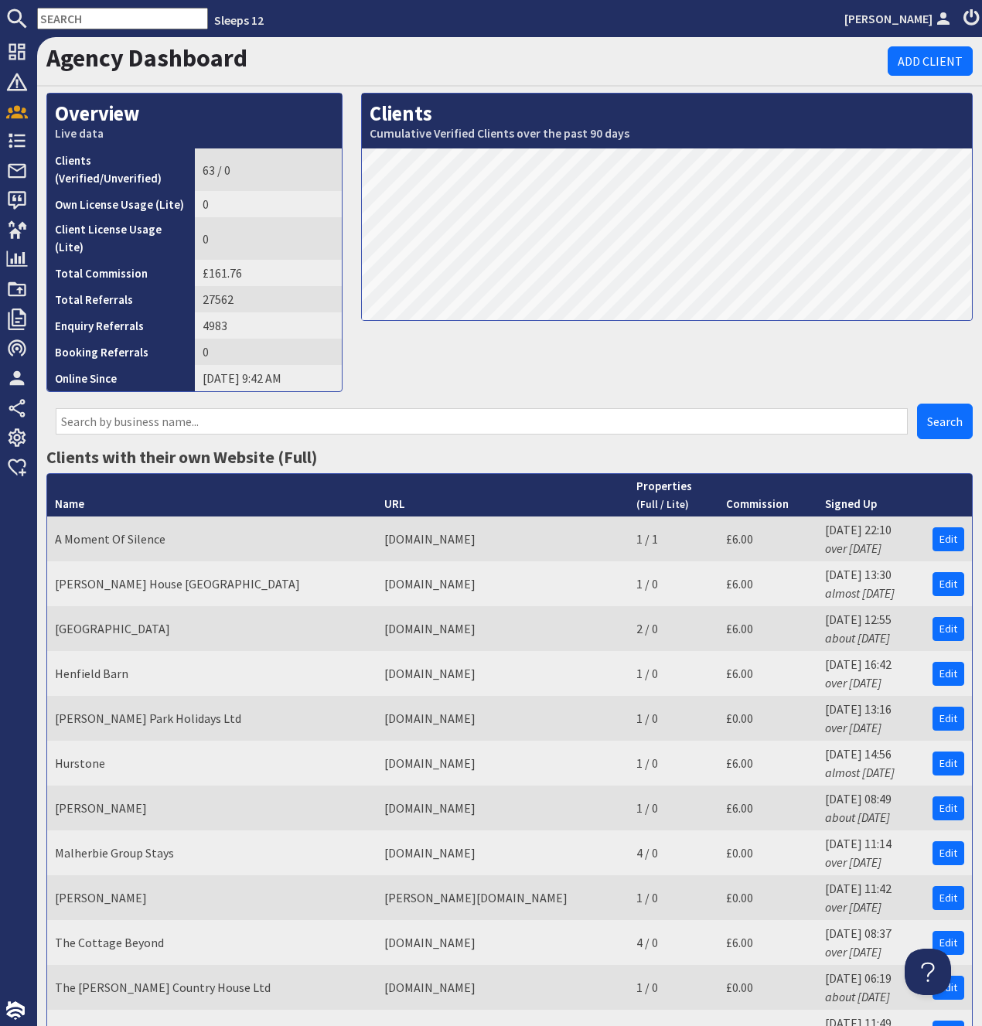
click at [428, 428] on div "Search" at bounding box center [509, 425] width 945 height 43
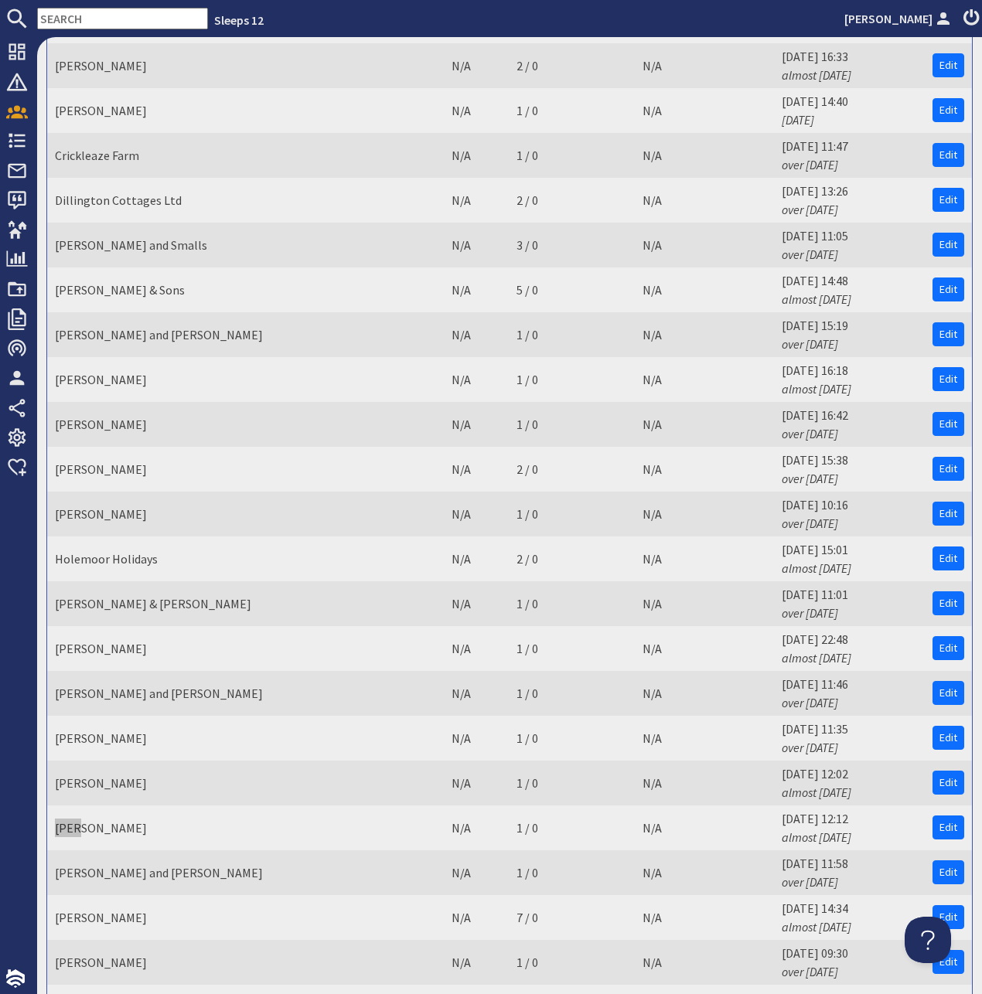
scroll to position [1746, 0]
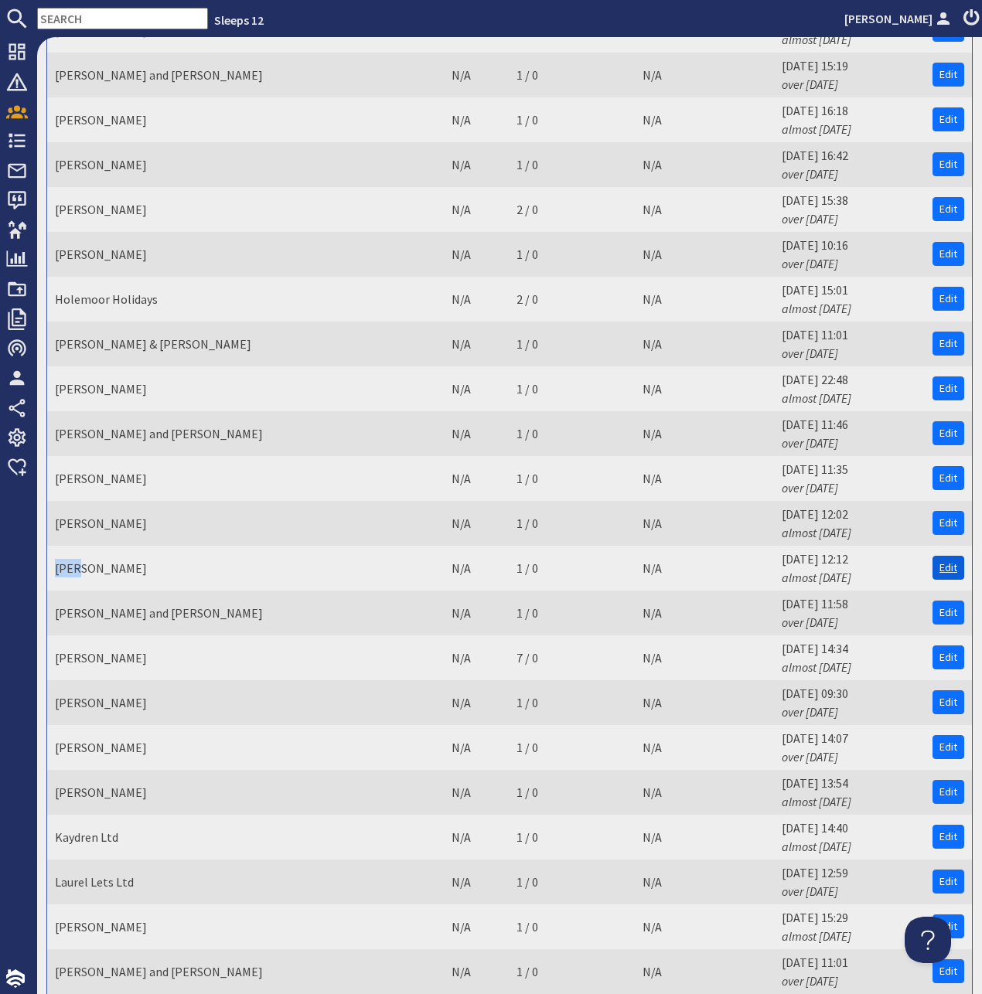
click at [946, 556] on link "Edit" at bounding box center [949, 568] width 32 height 24
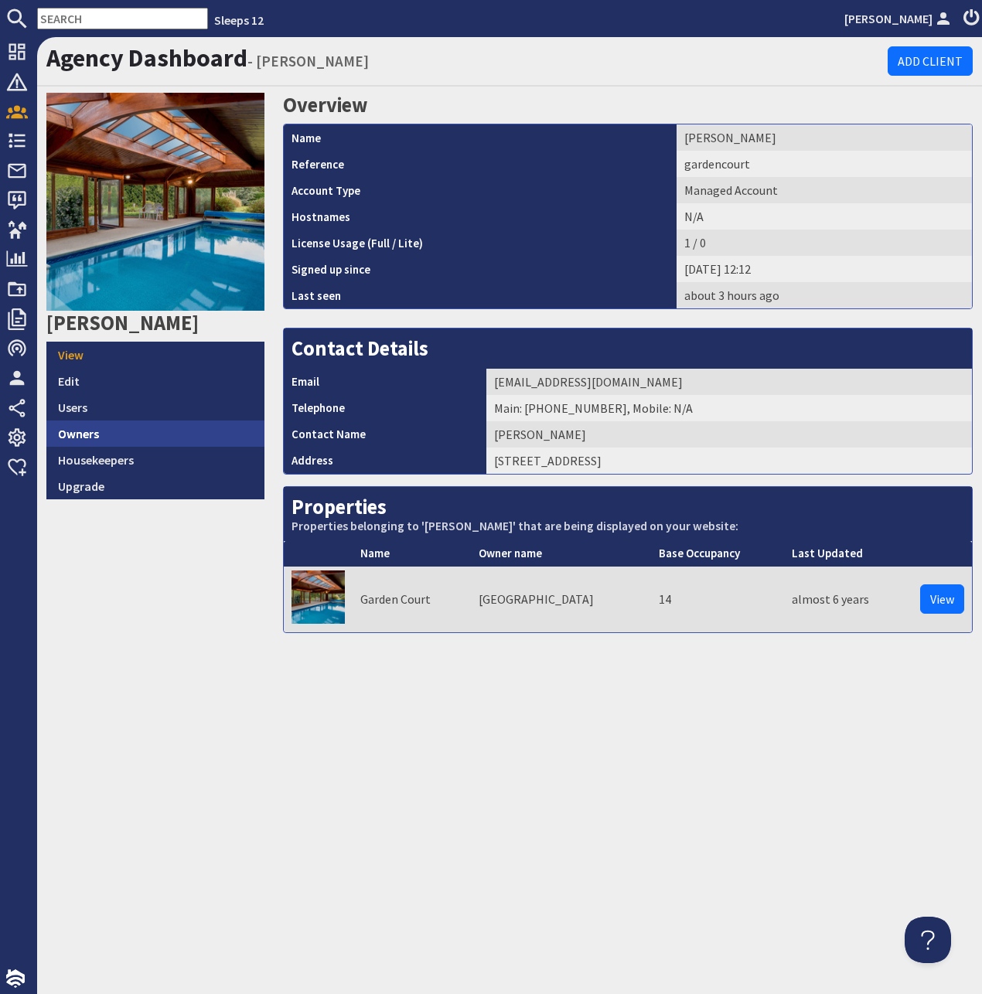
click at [84, 437] on link "Owners" at bounding box center [155, 434] width 218 height 26
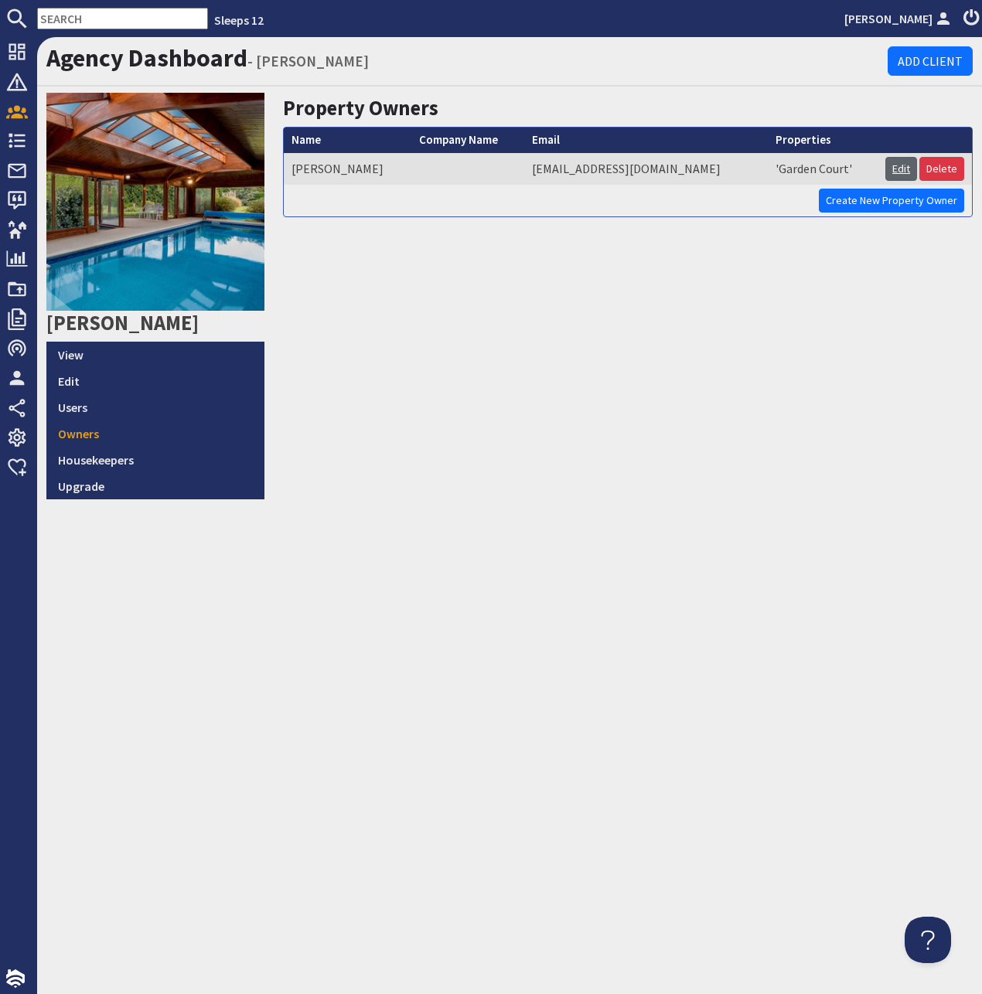
click at [903, 166] on link "Edit" at bounding box center [901, 169] width 32 height 24
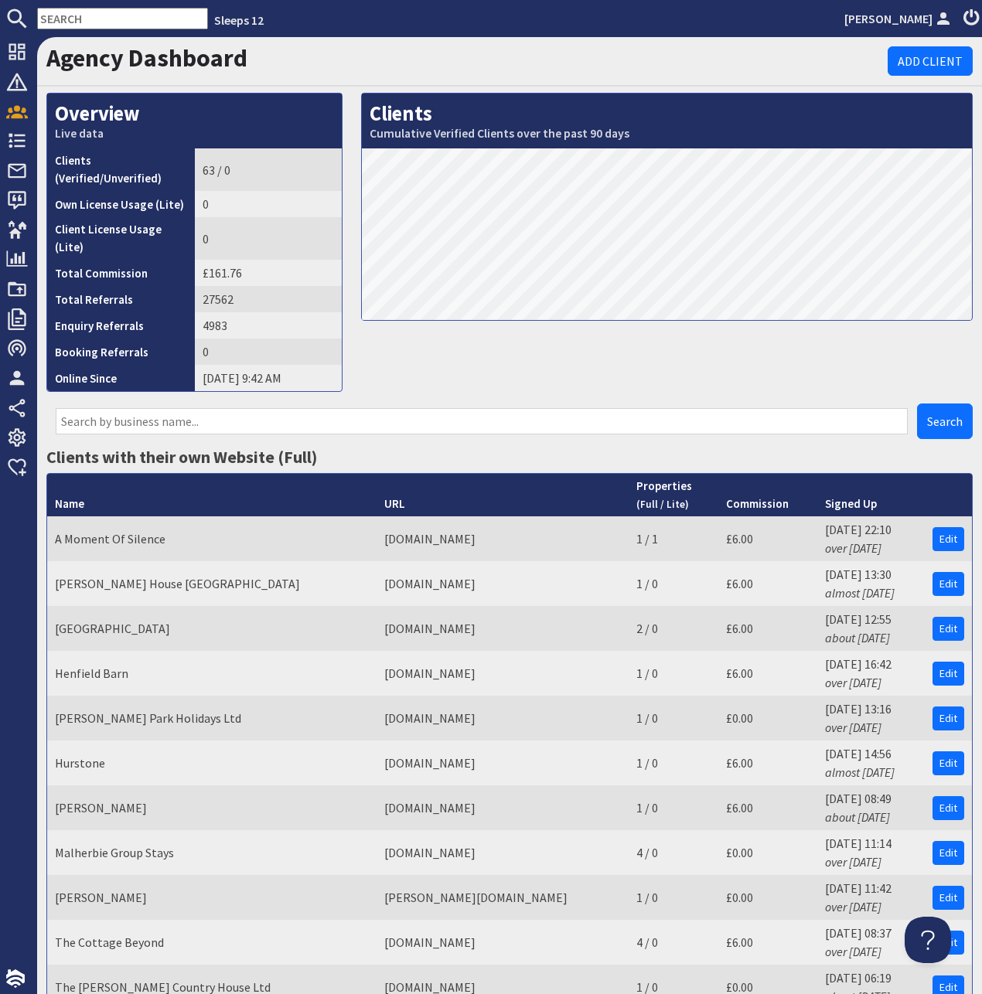
click at [488, 423] on div at bounding box center [481, 422] width 871 height 36
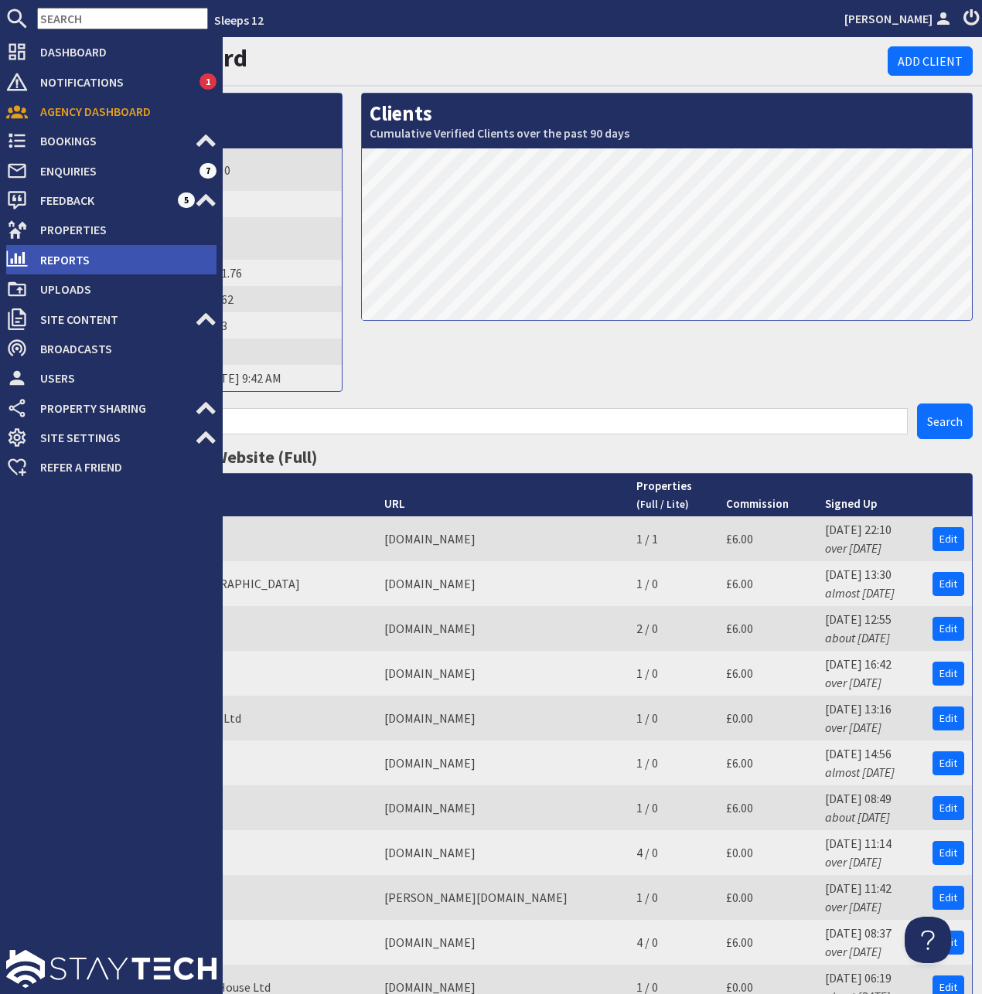
click at [86, 264] on span "Reports" at bounding box center [122, 259] width 189 height 25
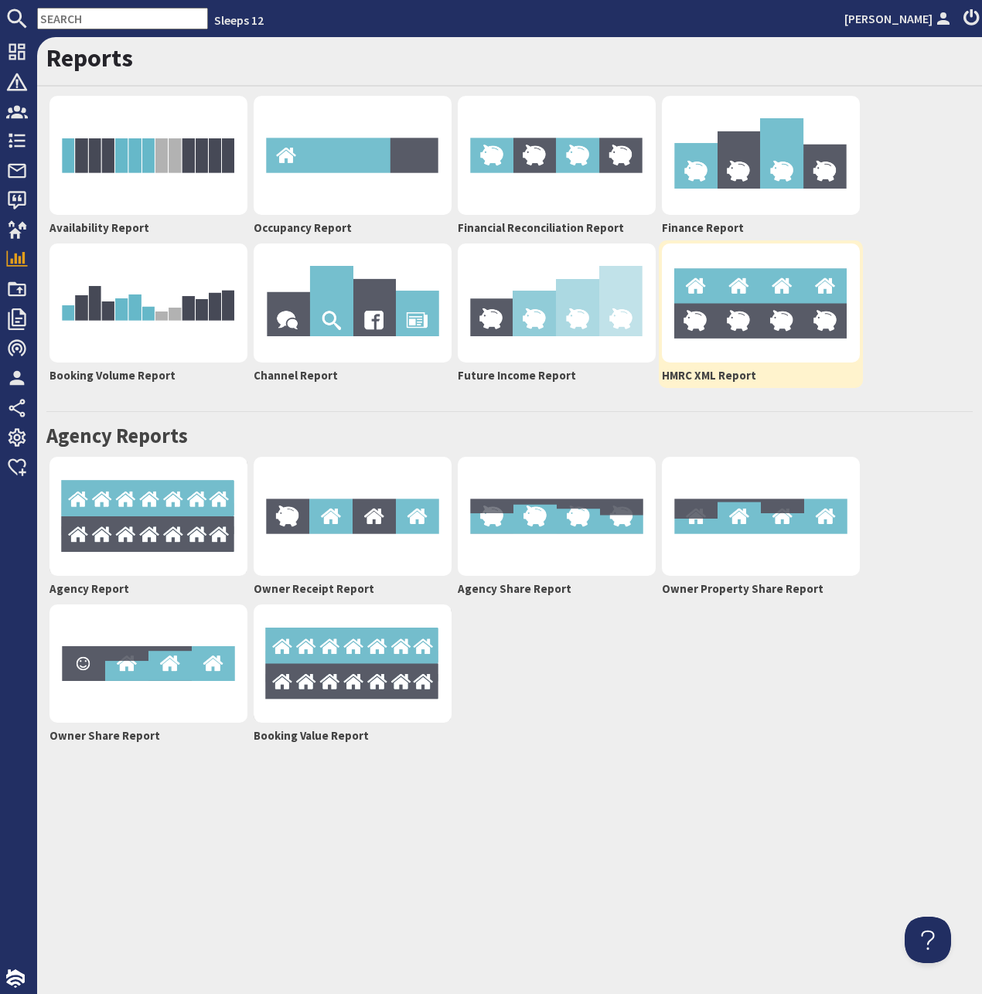
click at [716, 350] on img at bounding box center [761, 303] width 198 height 119
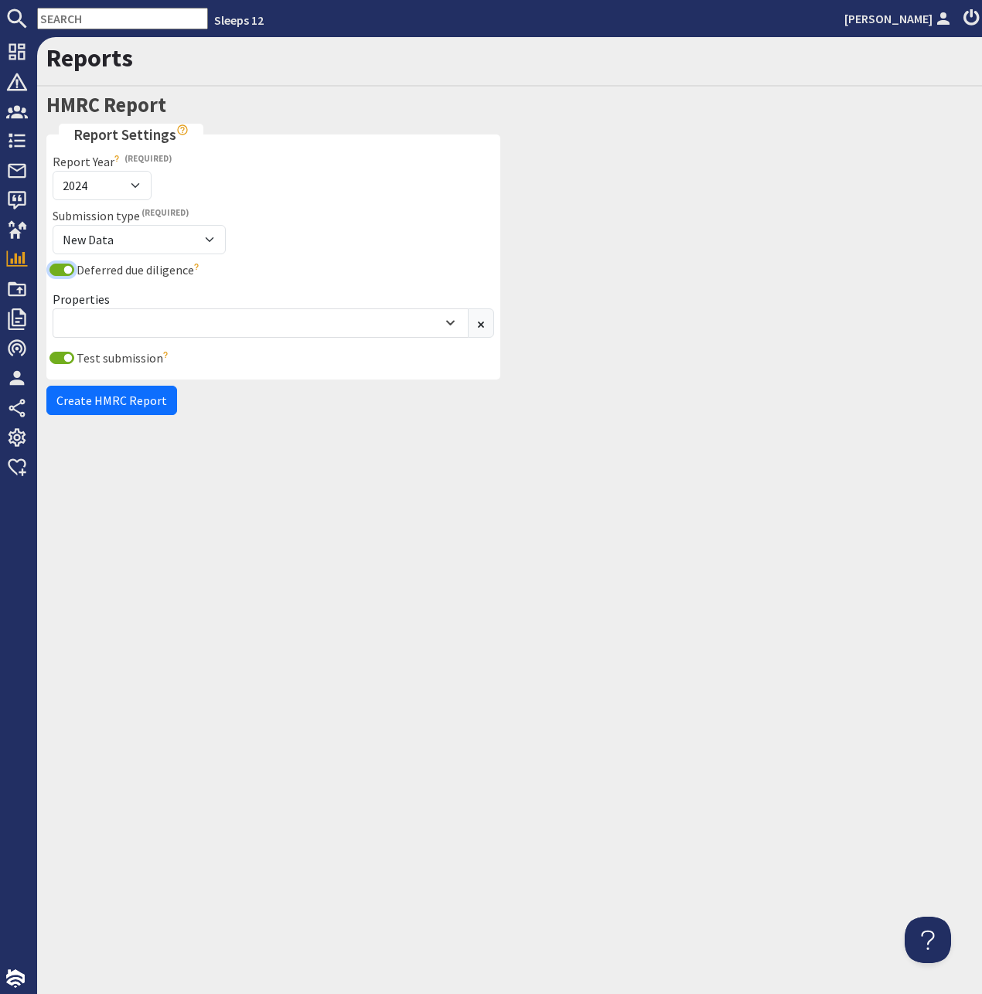
click at [60, 271] on input "Deferred due diligence" at bounding box center [61, 270] width 25 height 12
checkbox input "false"
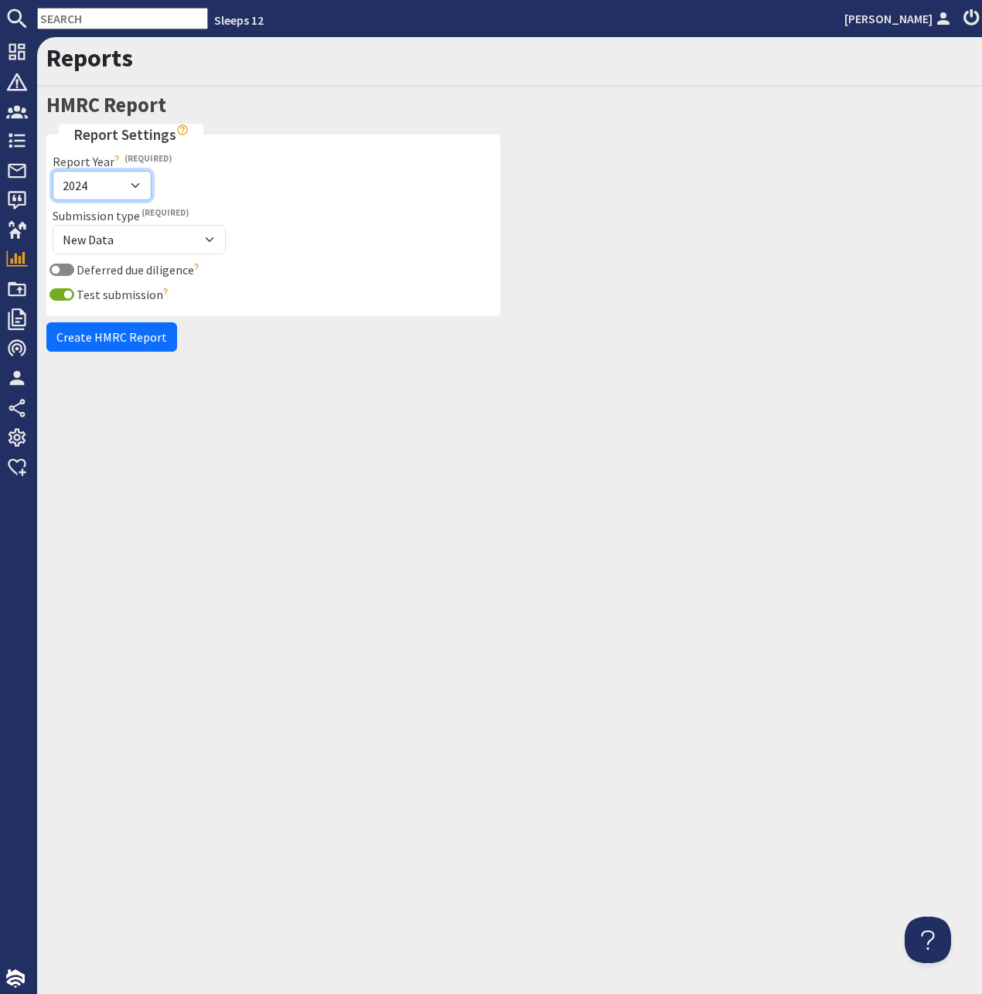
click at [53, 171] on select "2024 2025" at bounding box center [102, 185] width 99 height 29
select select "2025"
click option "2025" at bounding box center [0, 0] width 0 height 0
click at [77, 340] on span "Create HMRC Report" at bounding box center [111, 336] width 111 height 15
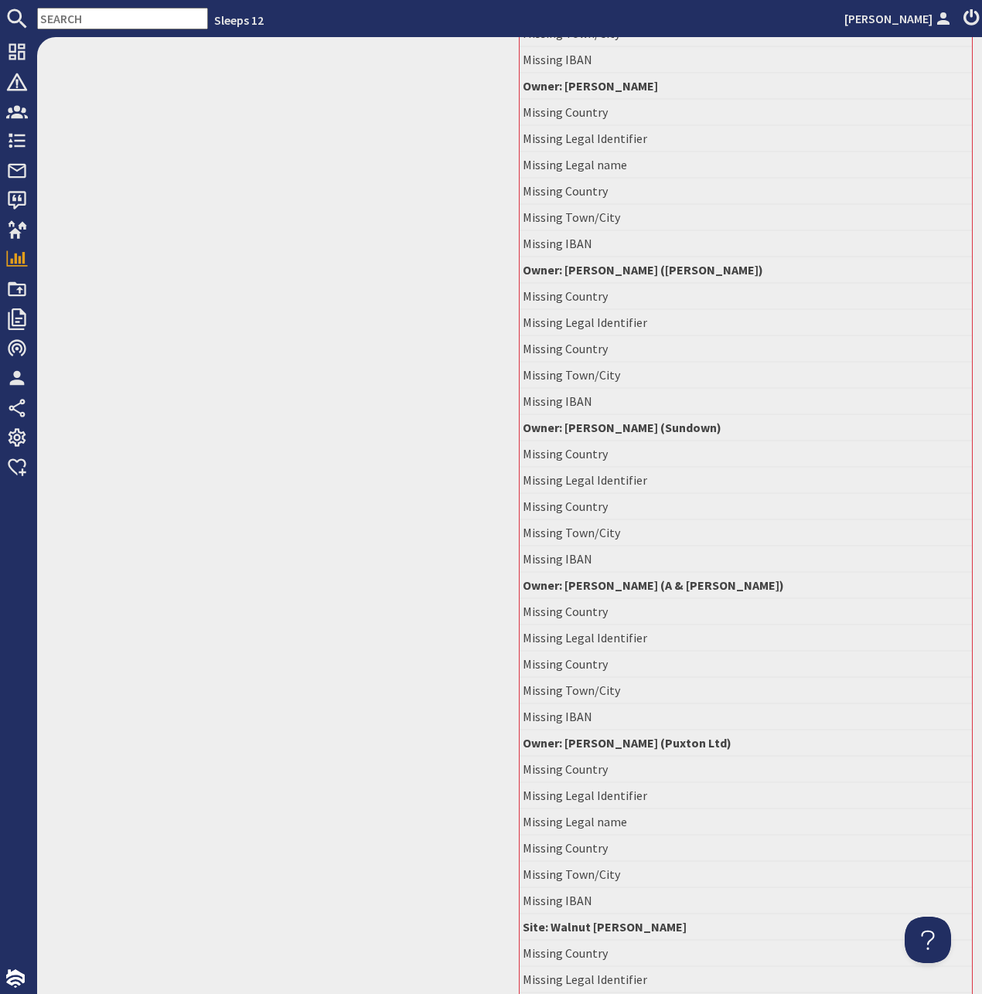
scroll to position [6987, 0]
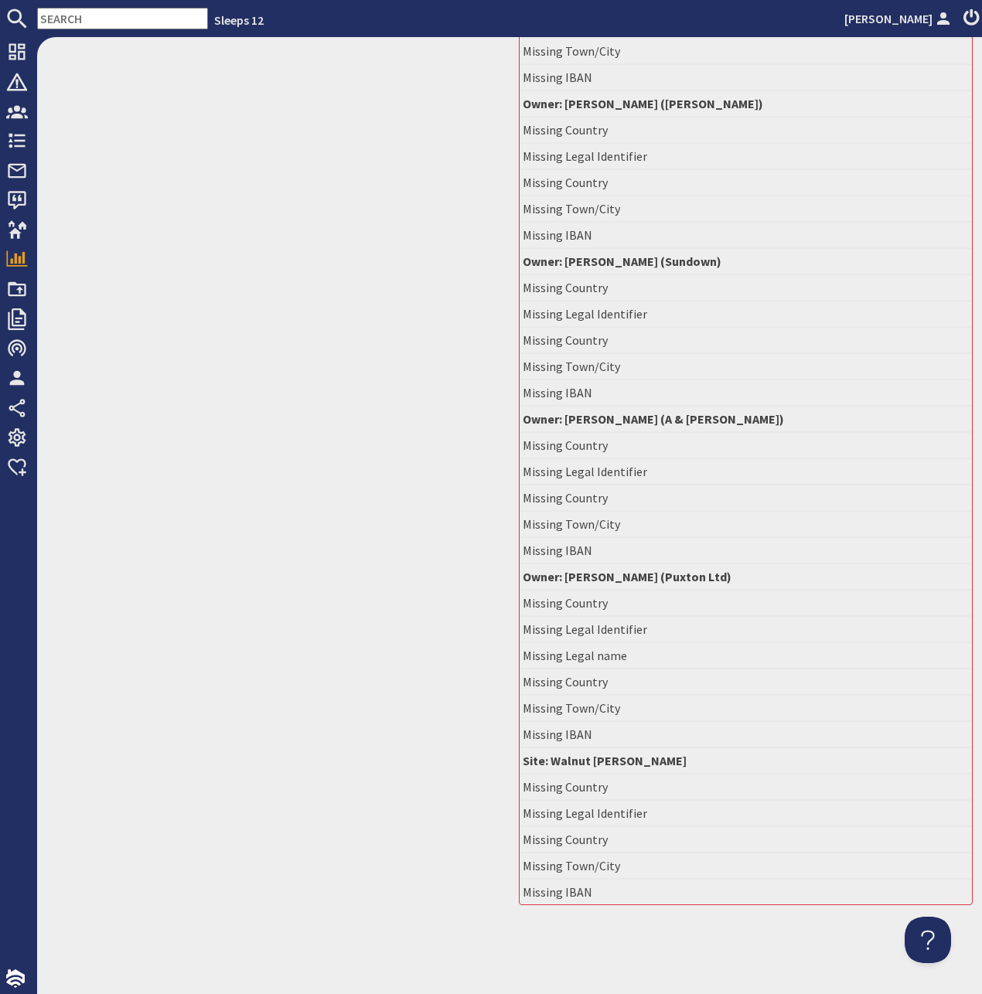
drag, startPoint x: 528, startPoint y: 193, endPoint x: 700, endPoint y: 898, distance: 725.1
copy div "Errors Owner: Christine & Alan Ker Missing Country Missing Legal Identifier Mis…"
click at [675, 398] on li "Missing IBAN" at bounding box center [746, 393] width 452 height 26
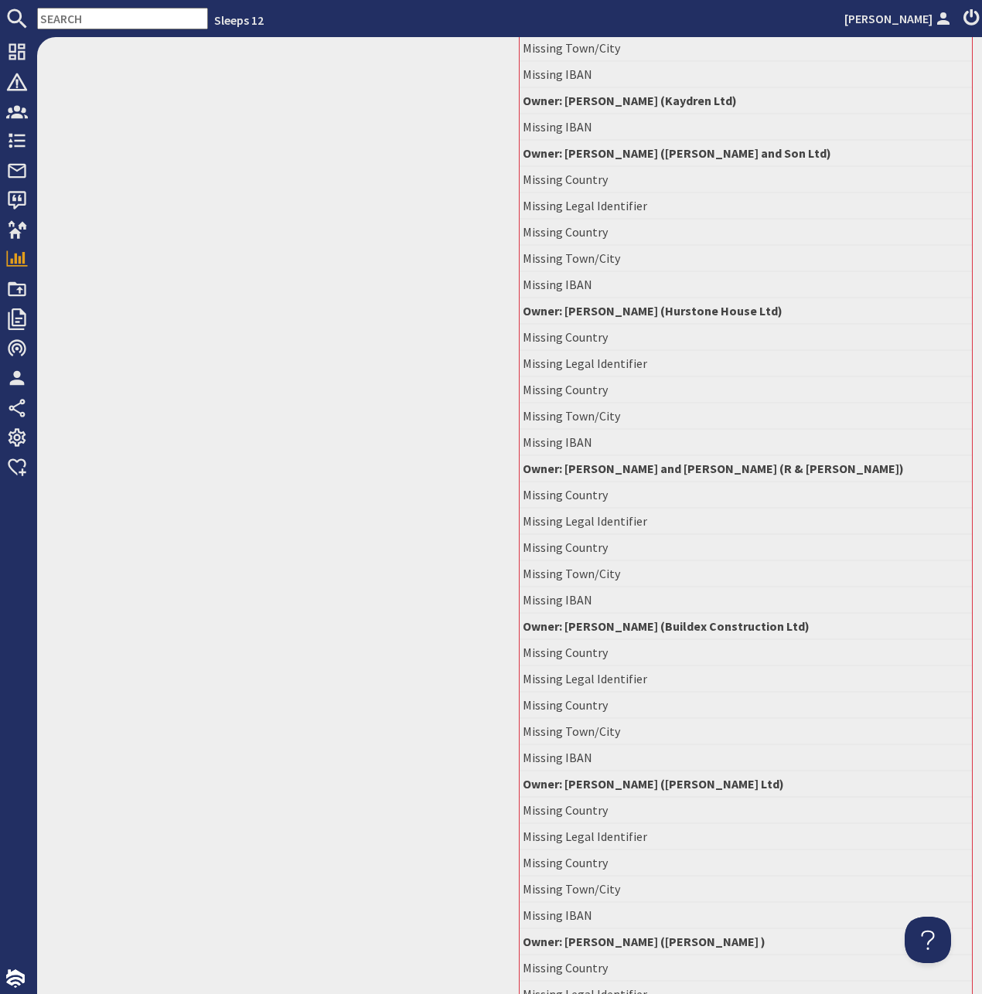
scroll to position [0, 0]
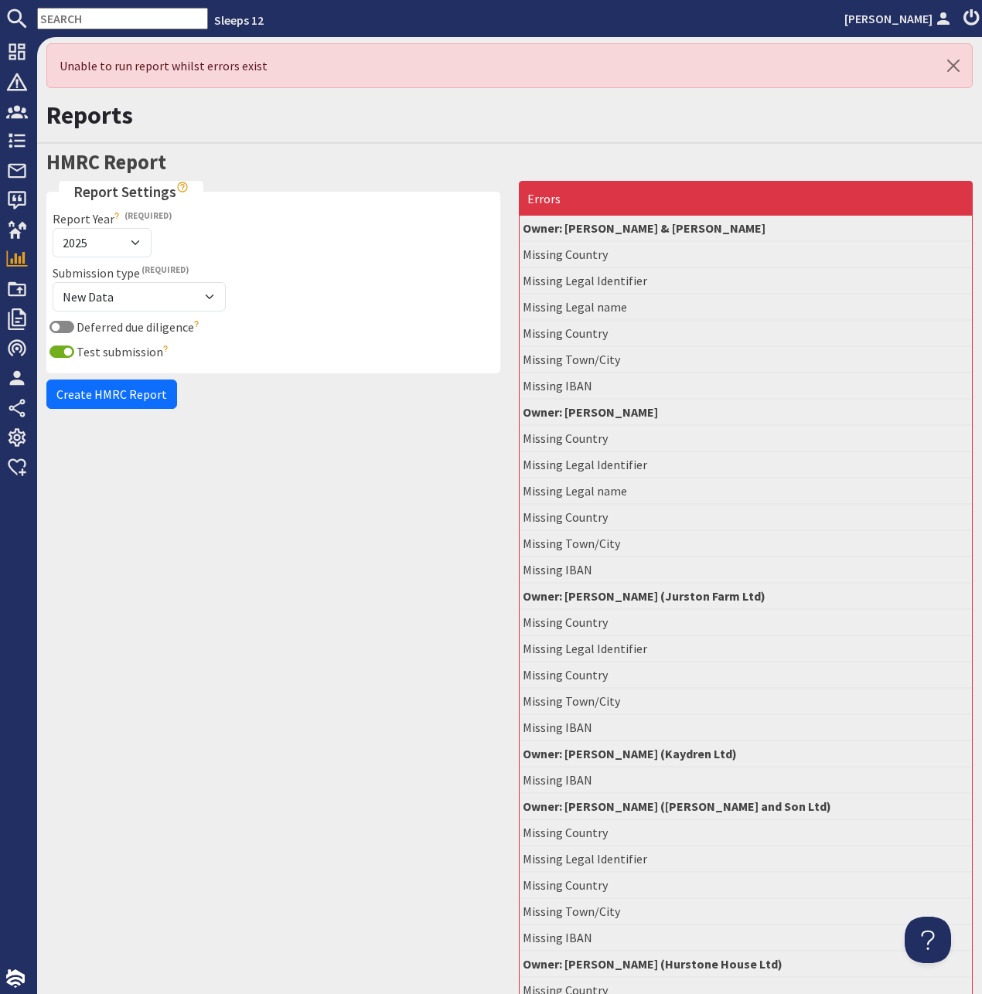
click at [270, 144] on div "Reports" at bounding box center [509, 118] width 945 height 49
click at [360, 128] on h1 "Reports" at bounding box center [509, 115] width 926 height 29
click at [952, 61] on button "button" at bounding box center [953, 65] width 37 height 43
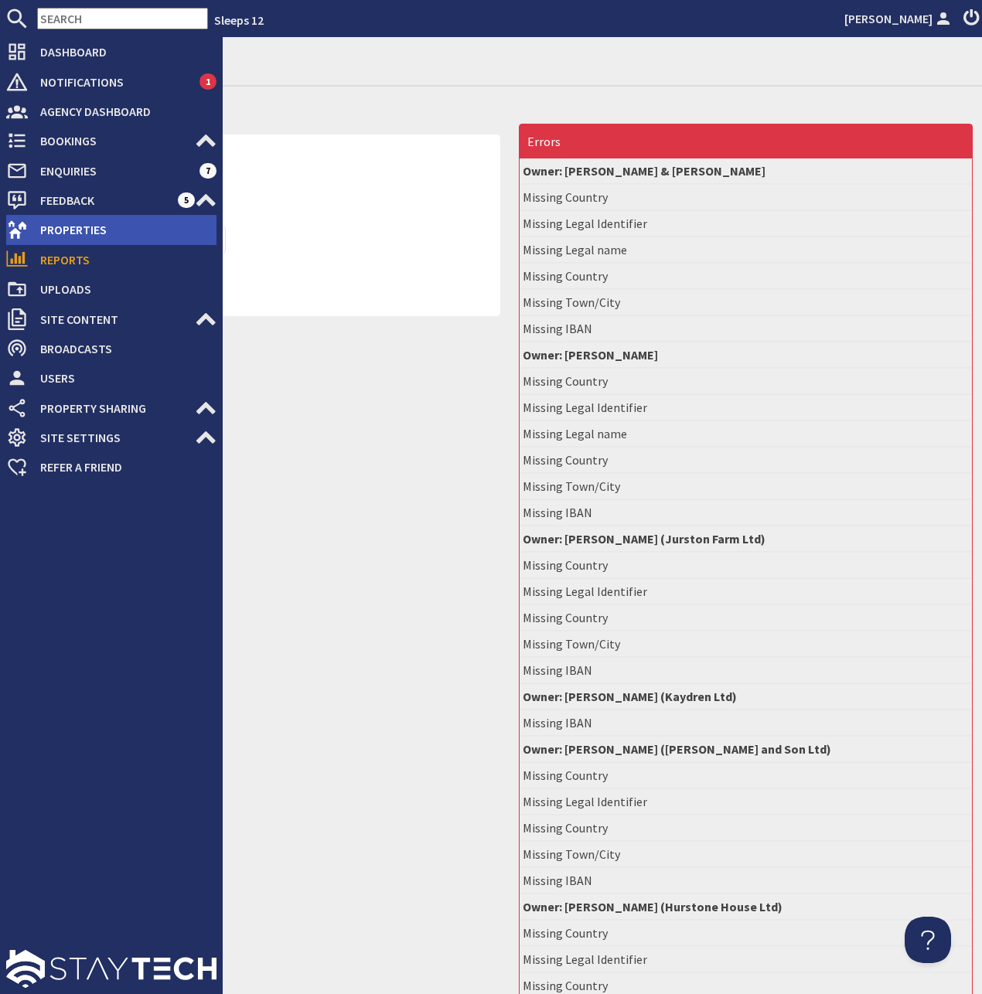
click at [53, 232] on span "Properties" at bounding box center [122, 229] width 189 height 25
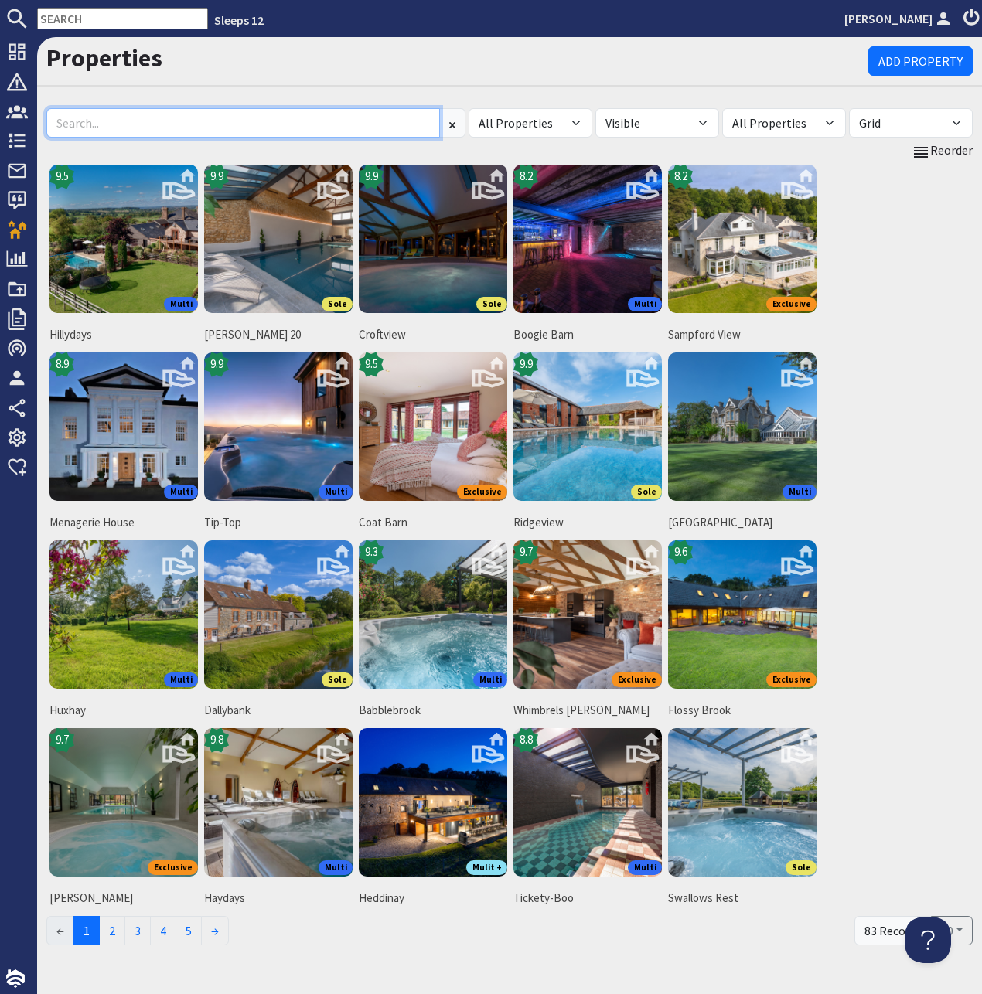
click at [289, 128] on input at bounding box center [243, 122] width 394 height 29
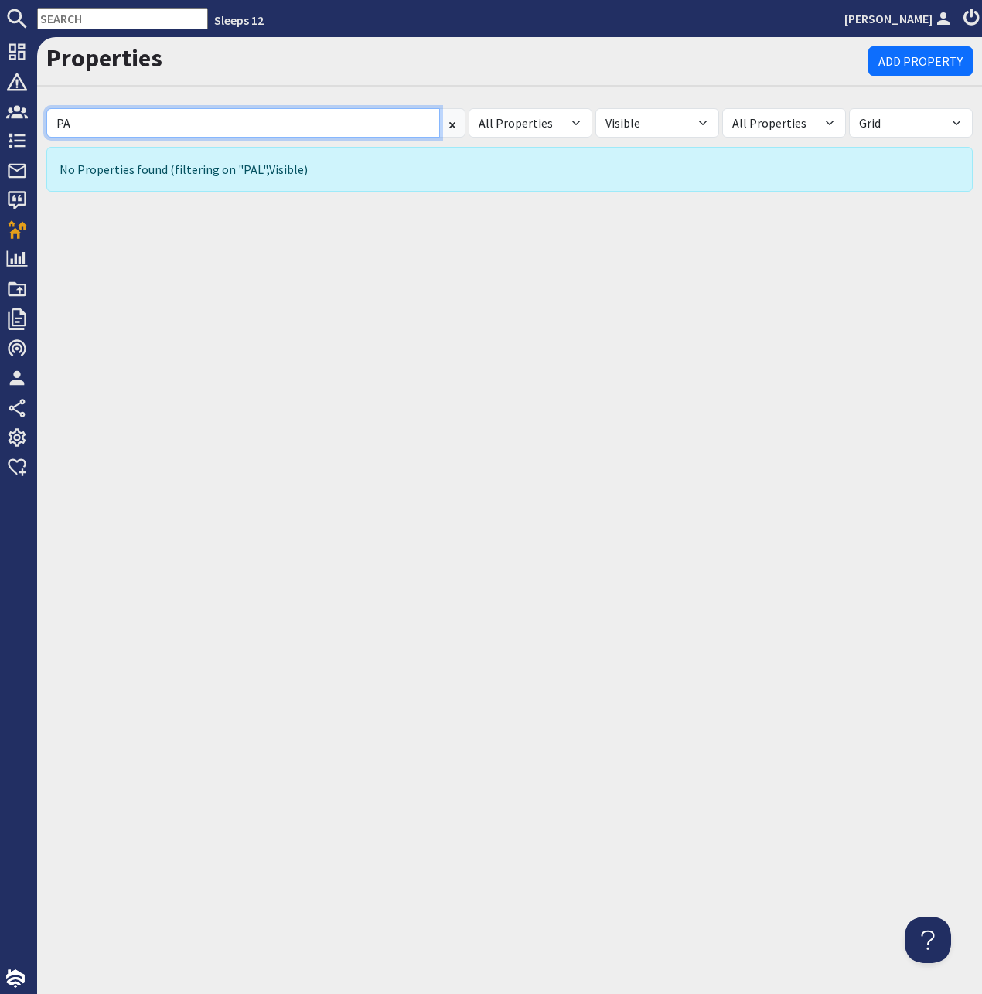
type input "P"
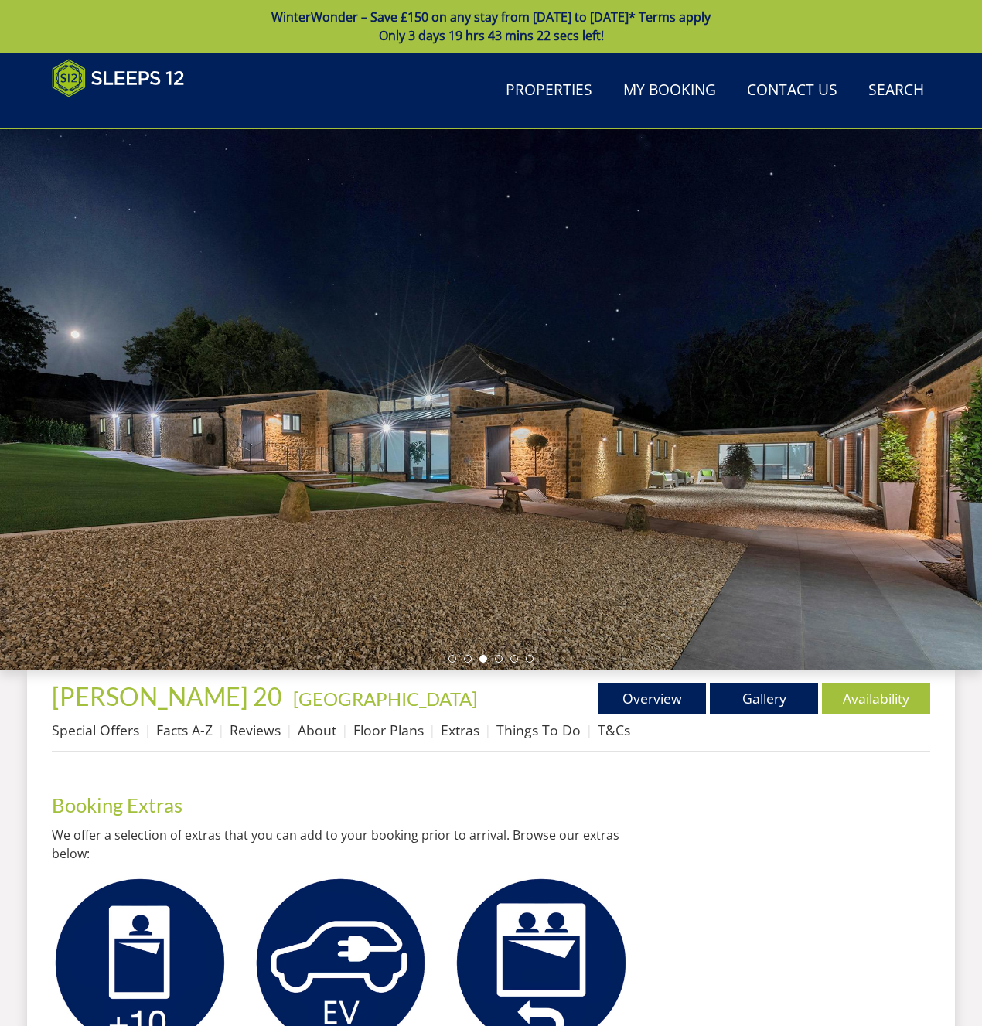
scroll to position [466, 0]
